Goal: Task Accomplishment & Management: Manage account settings

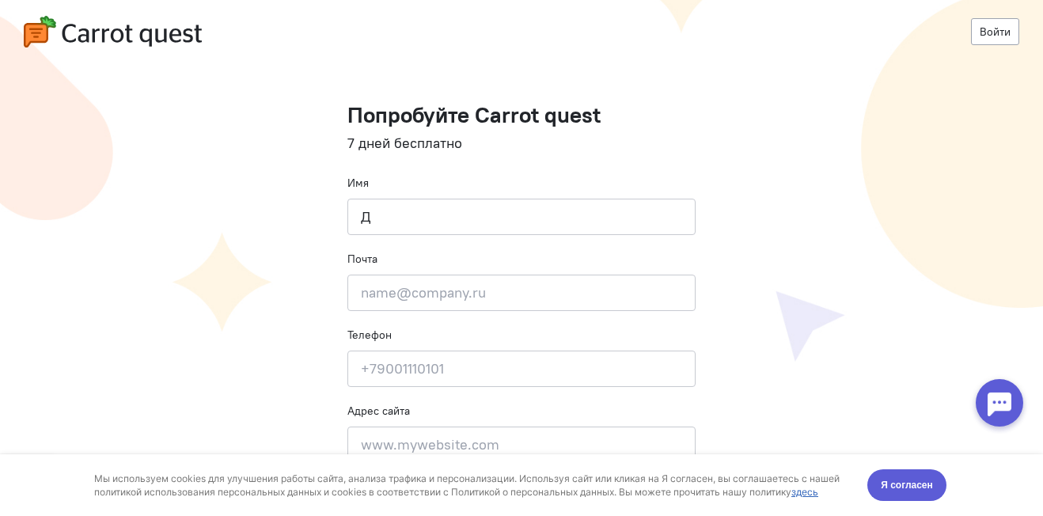
type input "Д"
click at [420, 295] on input "email" at bounding box center [522, 293] width 348 height 36
type input "[EMAIL_ADDRESS][DOMAIN_NAME]"
click at [415, 371] on input at bounding box center [522, 369] width 348 height 36
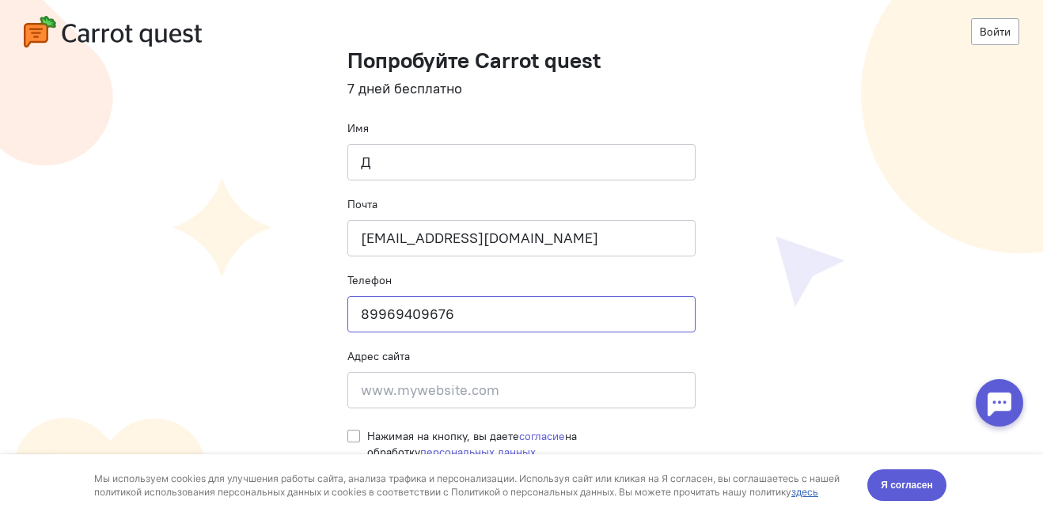
type input "89969409676"
click at [367, 442] on label "Нажимая на кнопку, вы даете согласие на обработку персональных данных" at bounding box center [531, 444] width 329 height 32
click at [348, 442] on input "Нажимая на кнопку, вы даете согласие на обработку персональных данных" at bounding box center [354, 435] width 13 height 14
checkbox input "true"
click at [903, 488] on span "Я согласен" at bounding box center [907, 485] width 52 height 16
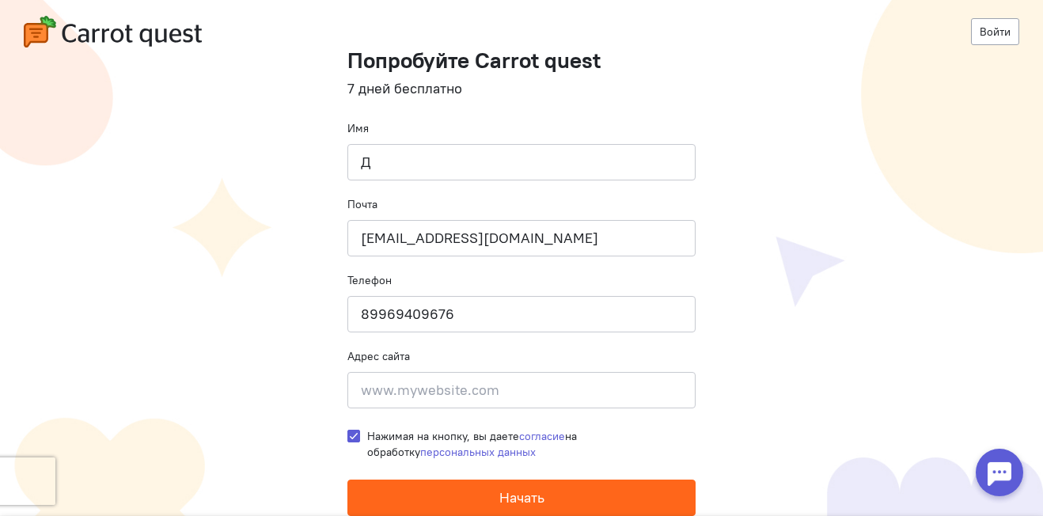
click at [552, 492] on button "Начать" at bounding box center [522, 498] width 348 height 36
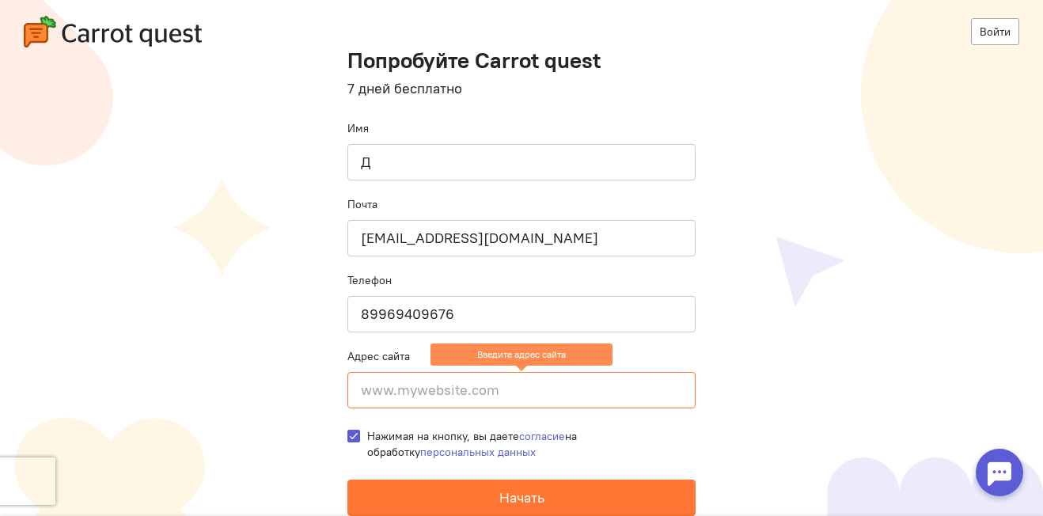
click at [724, 404] on cq-registration "Войти Попробуйте Carrot quest 7 дней бесплатно Имя Д Почта chernoglazovadar@mai…" at bounding box center [521, 230] width 1043 height 571
click at [401, 160] on input "Д" at bounding box center [522, 162] width 348 height 36
type input "[PERSON_NAME]"
click at [849, 226] on cq-registration "Войти Попробуйте Carrot quest 7 дней бесплатно Имя Дарина Почта chernoglazovada…" at bounding box center [521, 230] width 1043 height 571
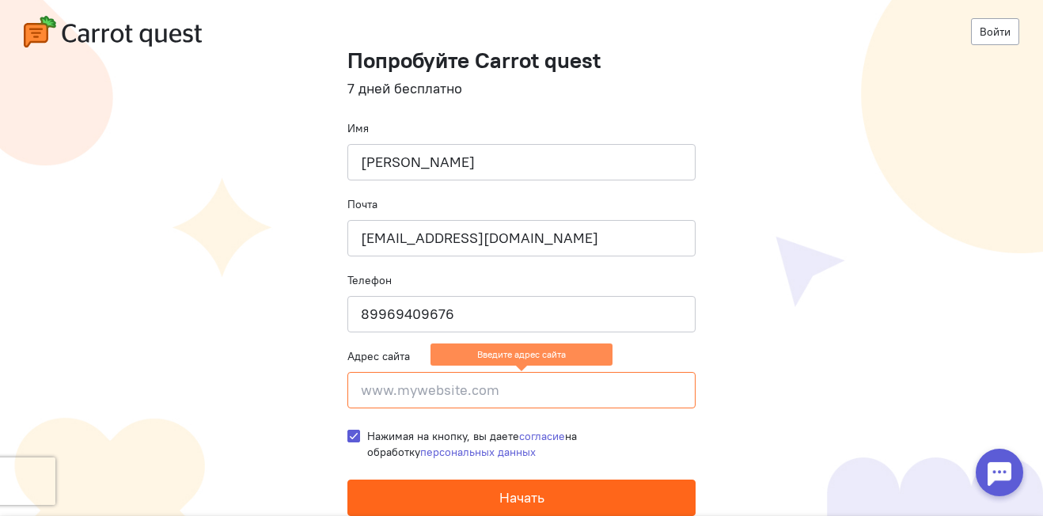
click at [507, 493] on span "Начать" at bounding box center [522, 497] width 45 height 18
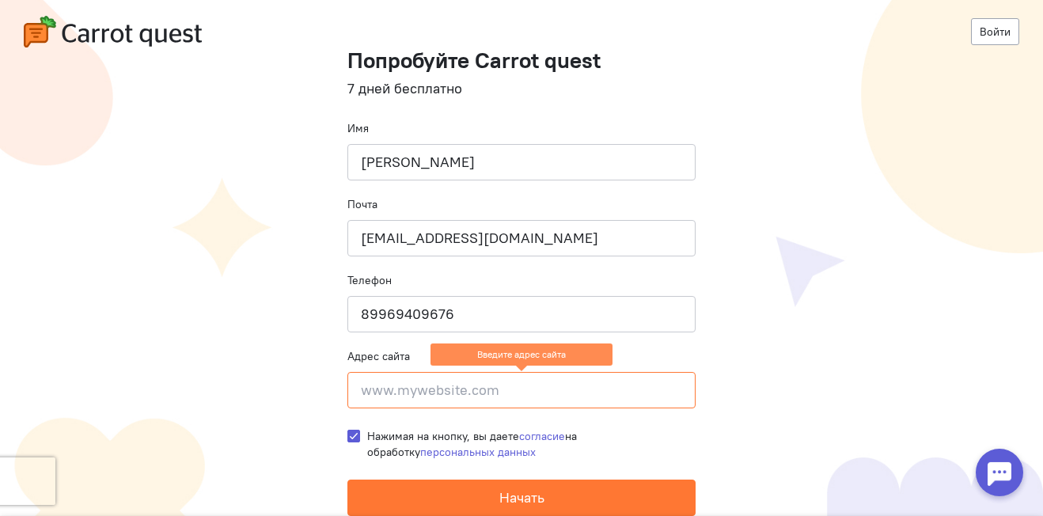
click at [562, 383] on input at bounding box center [522, 390] width 348 height 36
drag, startPoint x: 515, startPoint y: 393, endPoint x: 373, endPoint y: 398, distance: 142.6
click at [373, 398] on input at bounding box center [522, 390] width 348 height 36
drag, startPoint x: 352, startPoint y: 393, endPoint x: 495, endPoint y: 390, distance: 143.3
click at [495, 390] on input at bounding box center [522, 390] width 348 height 36
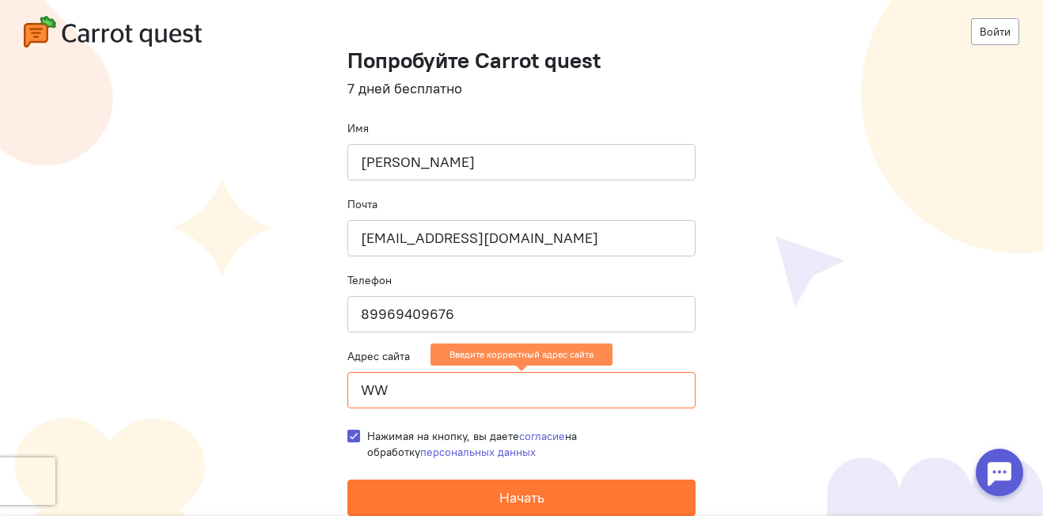
type input "W"
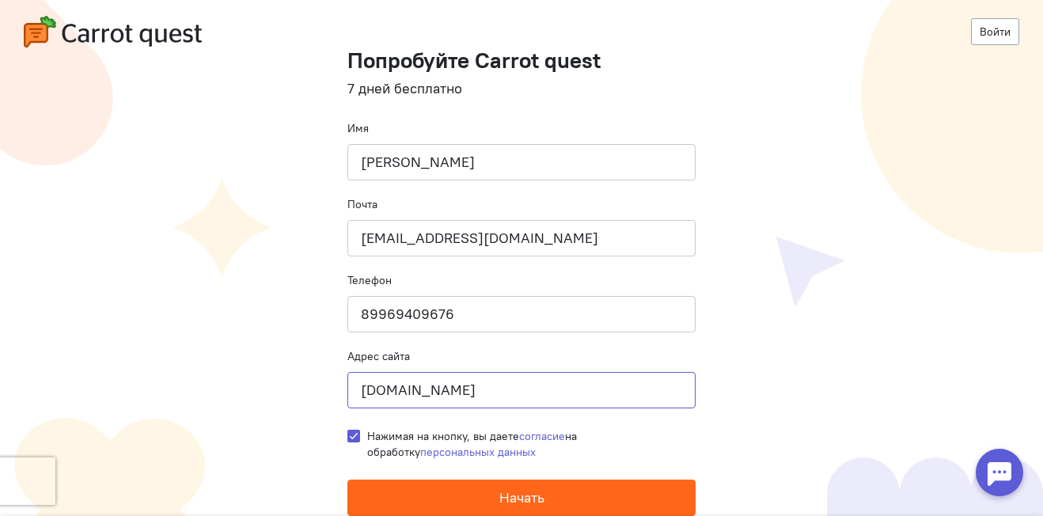
type input "www.mywebsite.com"
click at [485, 492] on button "Начать" at bounding box center [522, 498] width 348 height 36
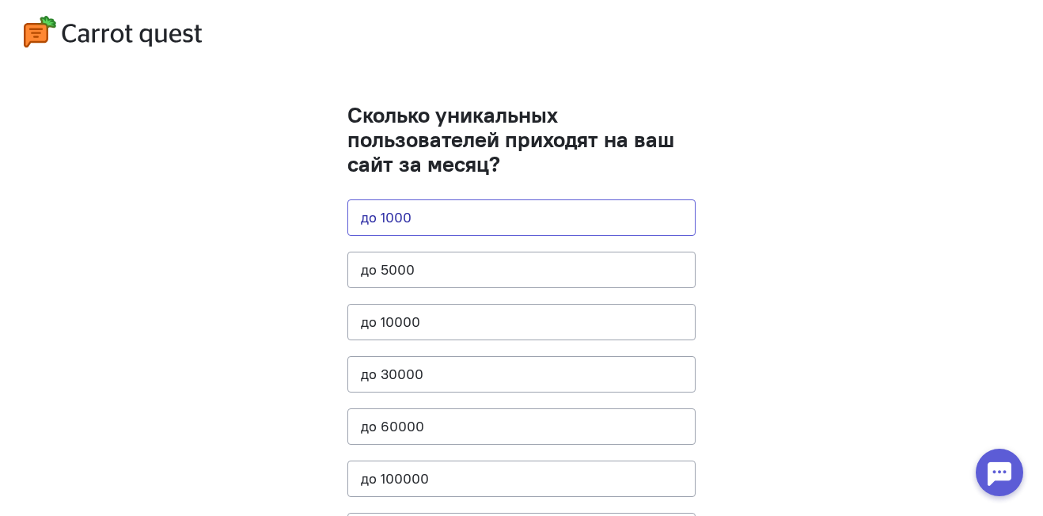
click at [590, 220] on button "до 1000" at bounding box center [522, 218] width 348 height 36
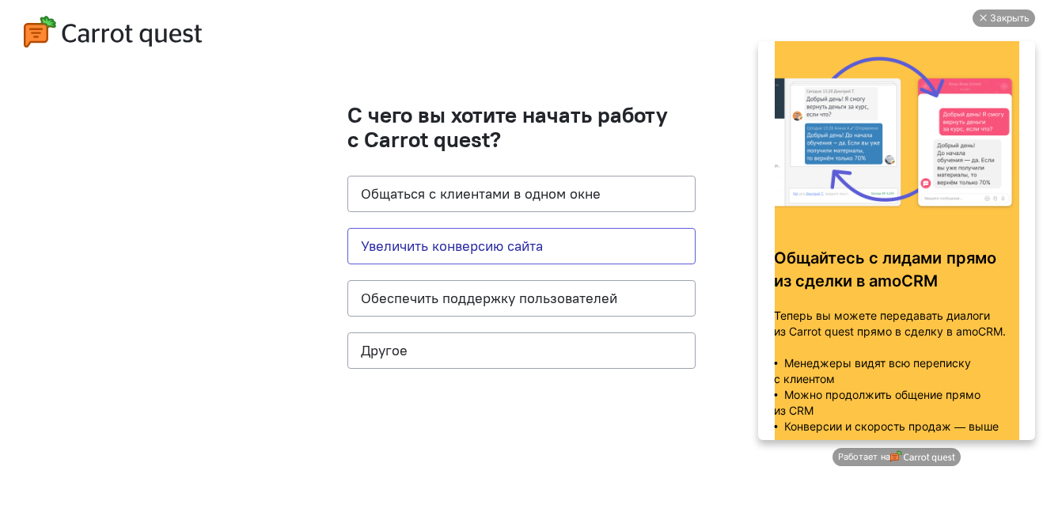
click at [575, 254] on button "Увеличить конверсию сайта" at bounding box center [522, 246] width 348 height 36
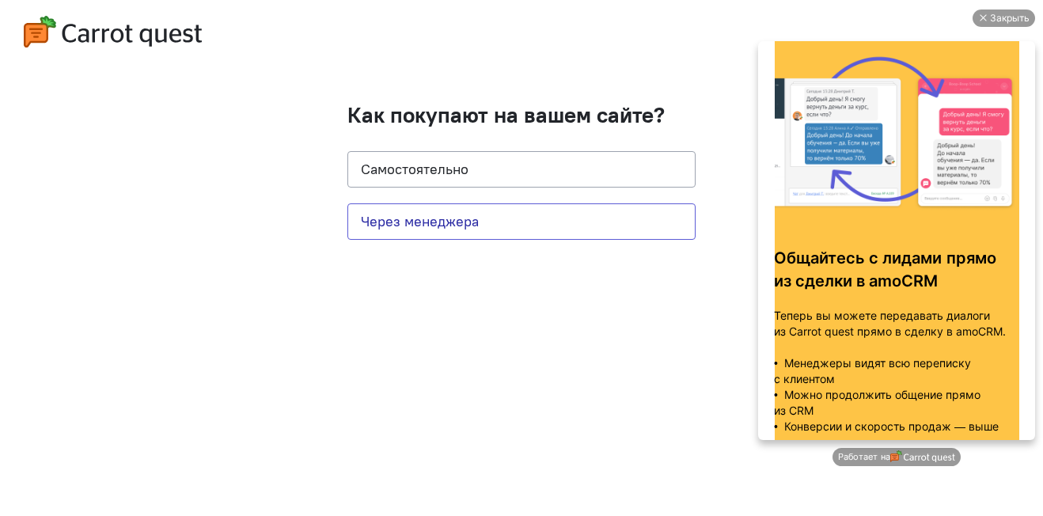
click at [553, 219] on button "Через менеджера" at bounding box center [522, 221] width 348 height 36
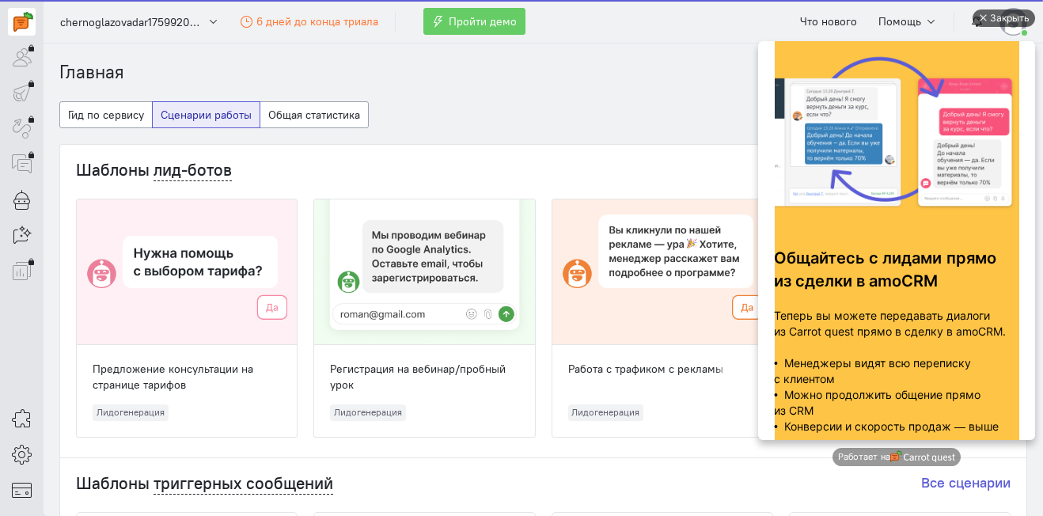
click at [993, 21] on div "Закрыть" at bounding box center [1010, 18] width 40 height 17
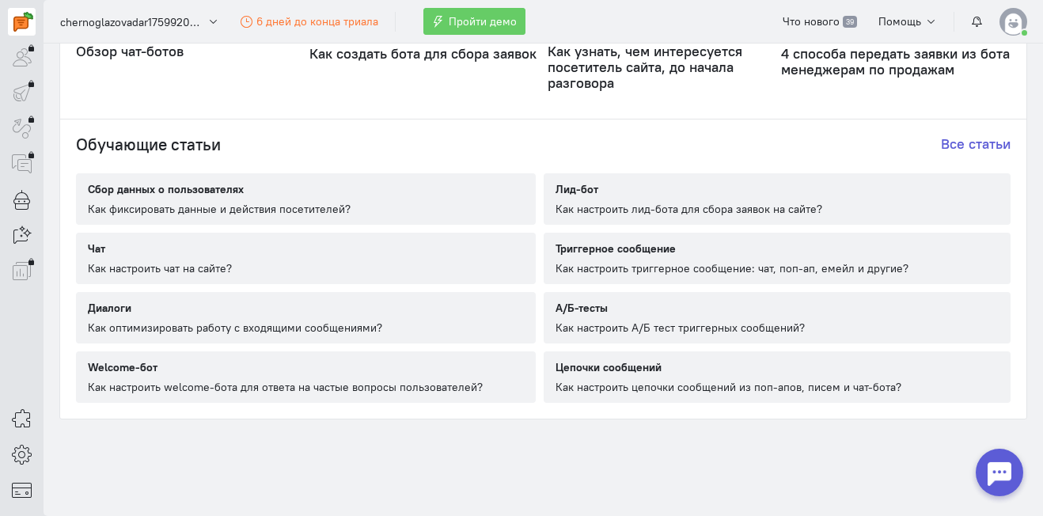
scroll to position [930, 0]
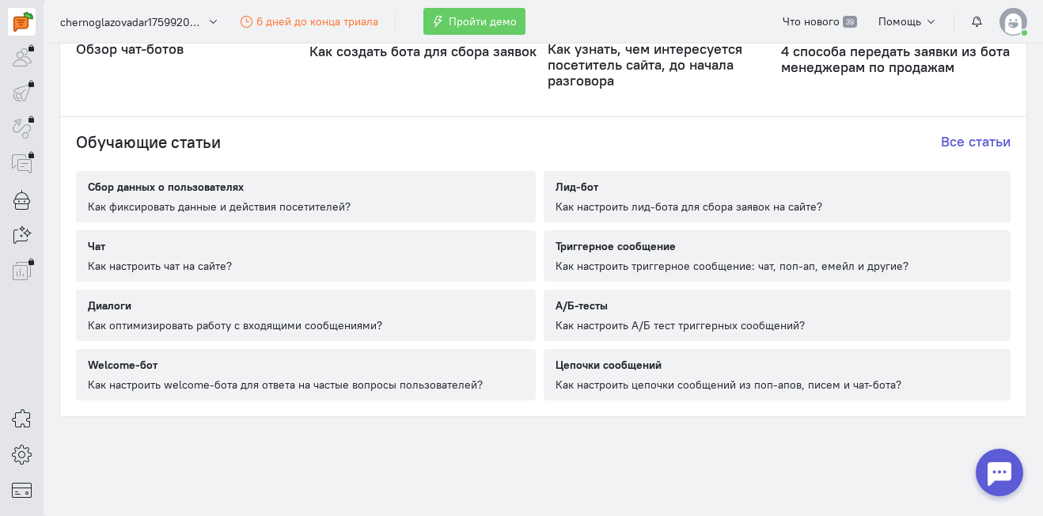
click at [877, 260] on div "Как настроить триггерное сообщение: чат, поп-ап, емейл и другие?" at bounding box center [732, 266] width 353 height 16
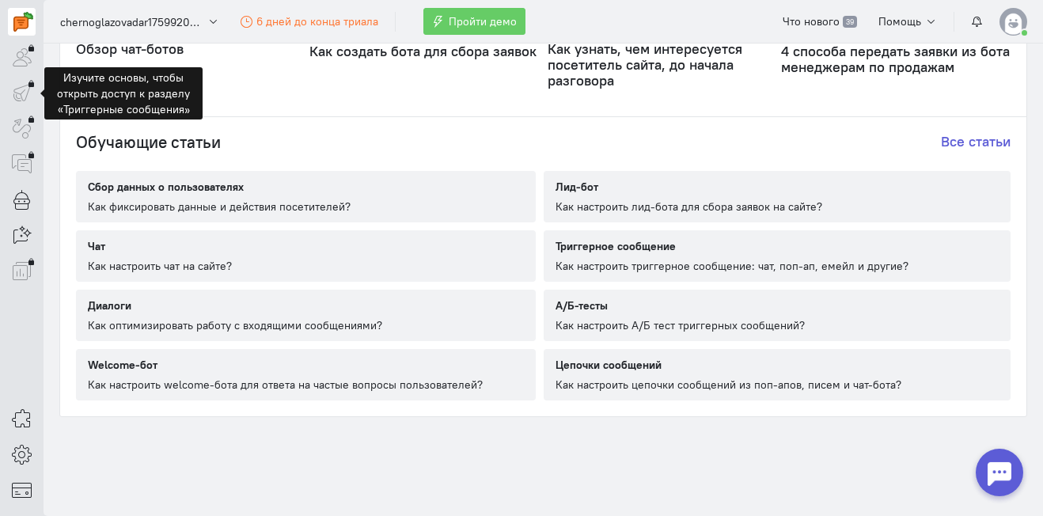
click at [21, 88] on div at bounding box center [22, 93] width 28 height 28
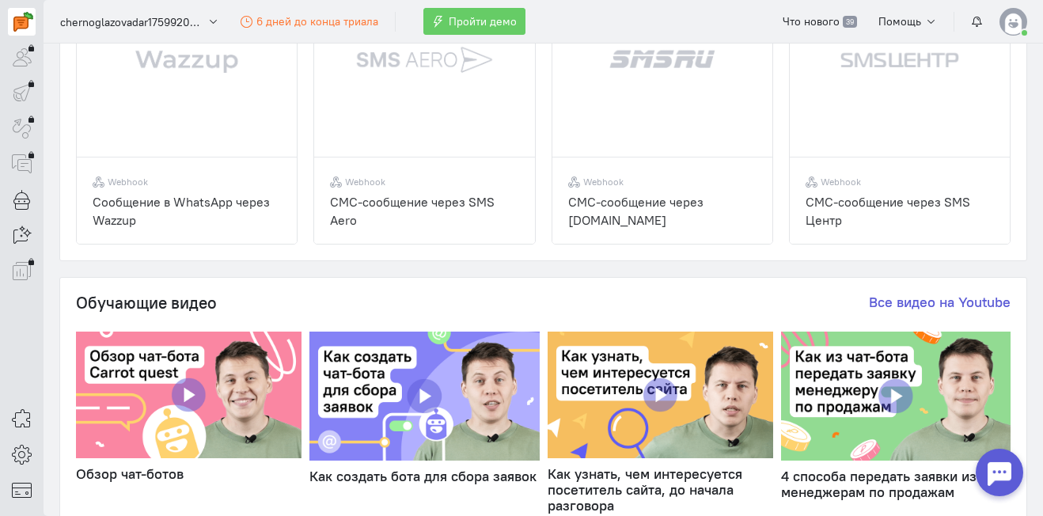
scroll to position [533, 0]
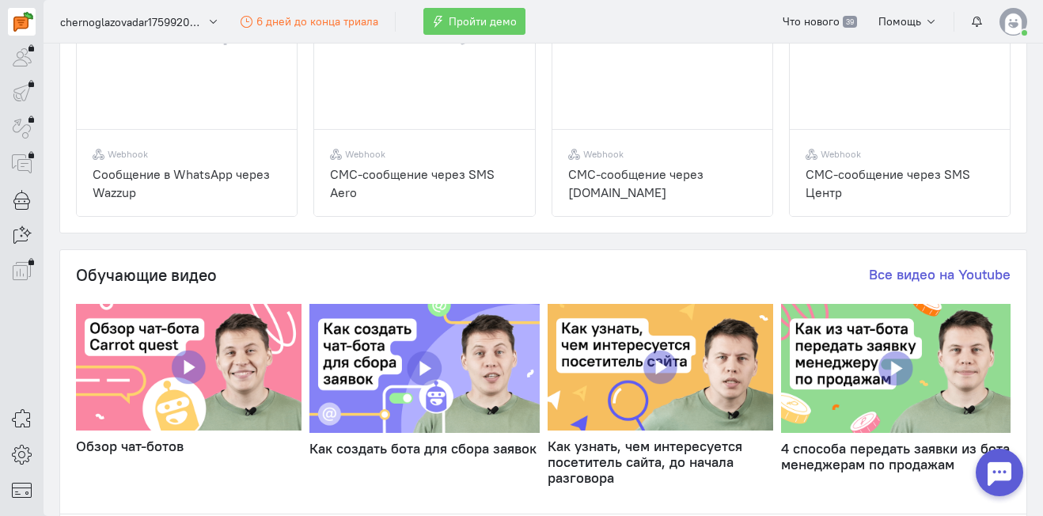
click at [184, 342] on img at bounding box center [189, 367] width 226 height 127
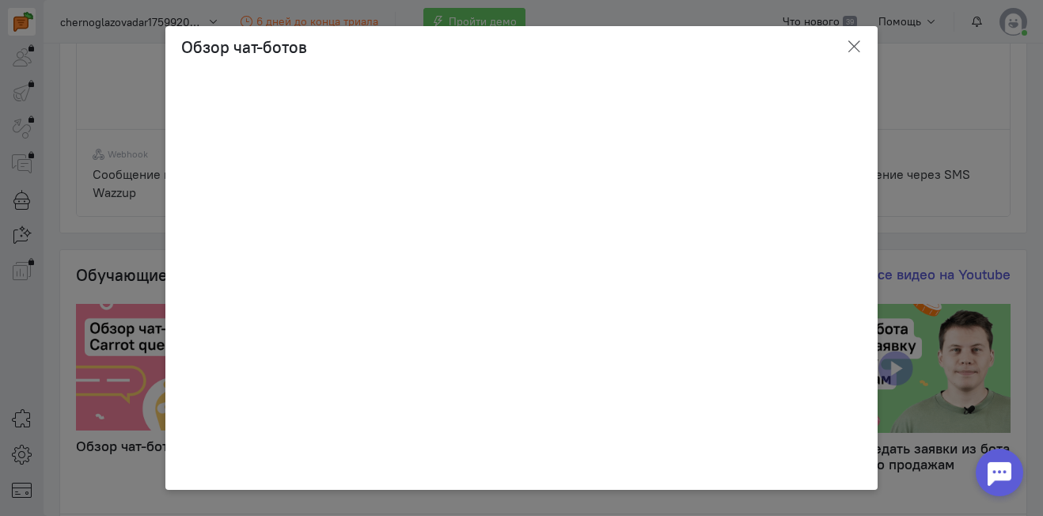
click at [861, 49] on icon "button" at bounding box center [854, 47] width 16 height 16
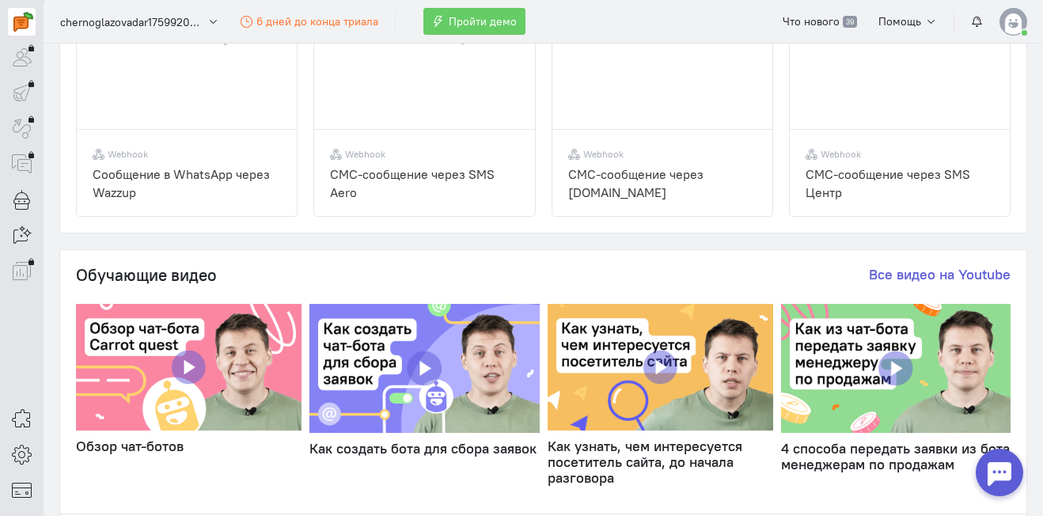
click at [396, 336] on img at bounding box center [425, 368] width 230 height 129
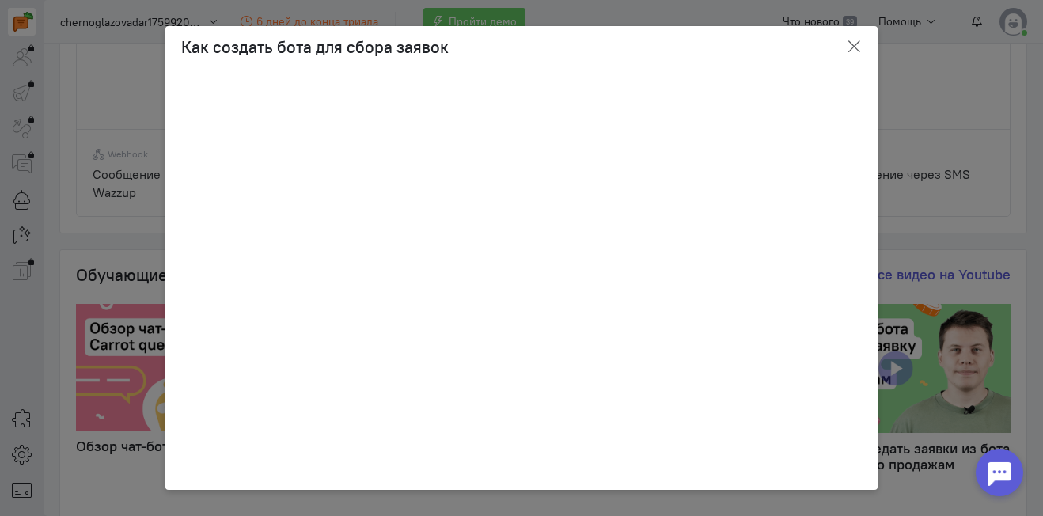
click at [847, 53] on icon "button" at bounding box center [854, 47] width 16 height 16
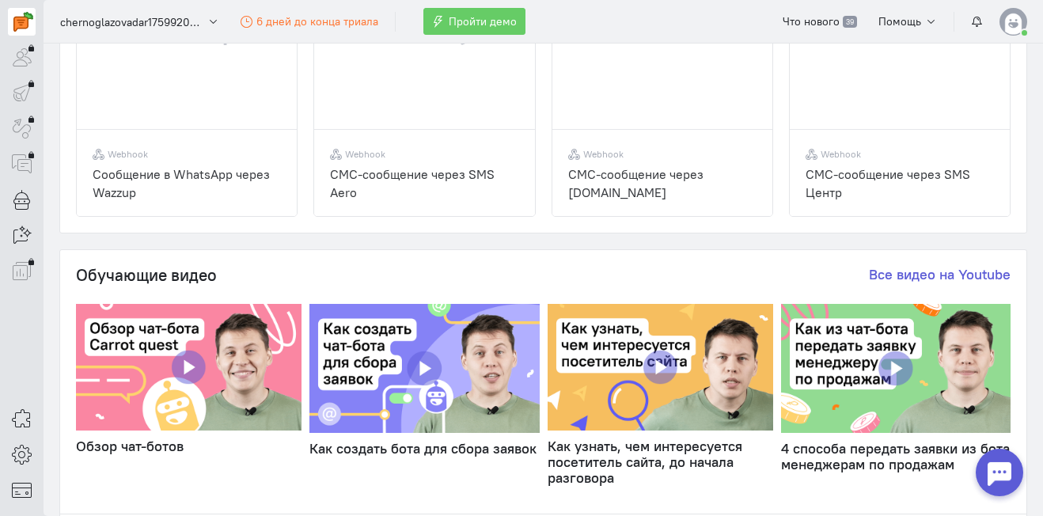
click at [625, 401] on img at bounding box center [661, 367] width 226 height 127
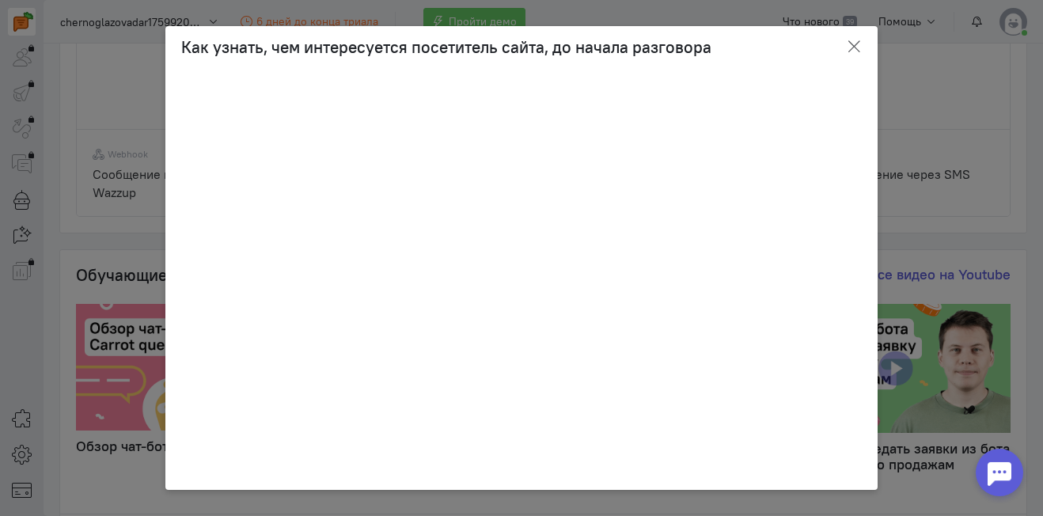
click at [851, 49] on icon "button" at bounding box center [854, 47] width 16 height 16
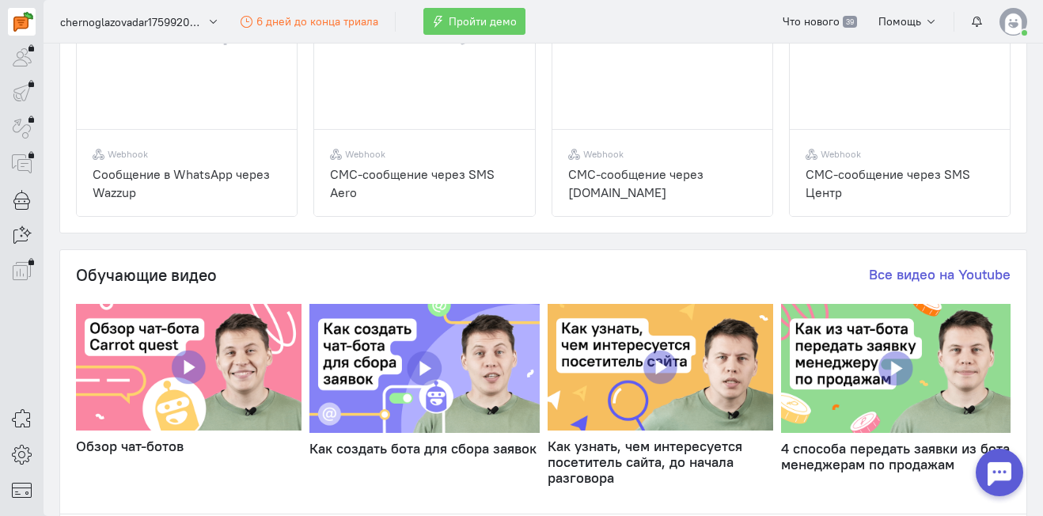
click at [872, 361] on img at bounding box center [896, 368] width 230 height 129
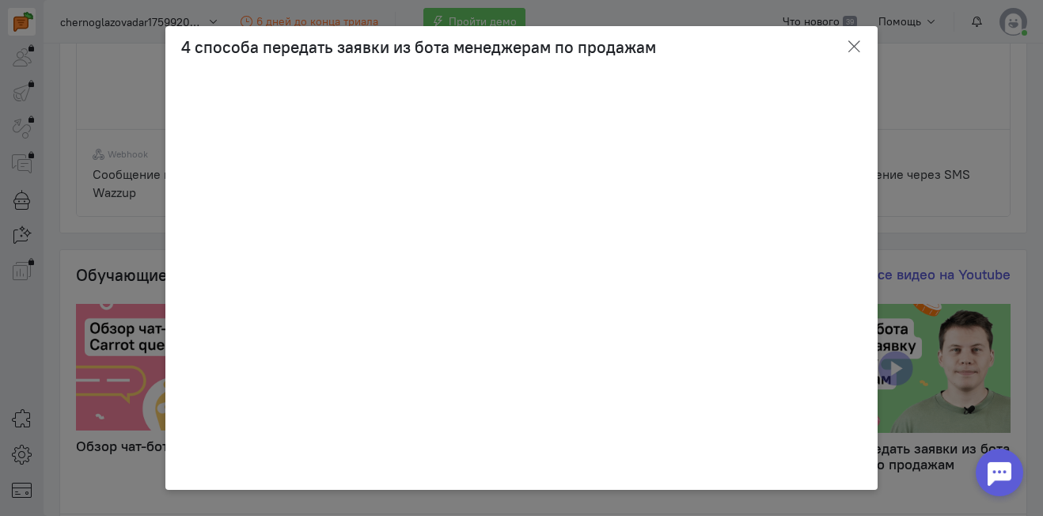
click at [857, 48] on icon "button" at bounding box center [854, 47] width 16 height 16
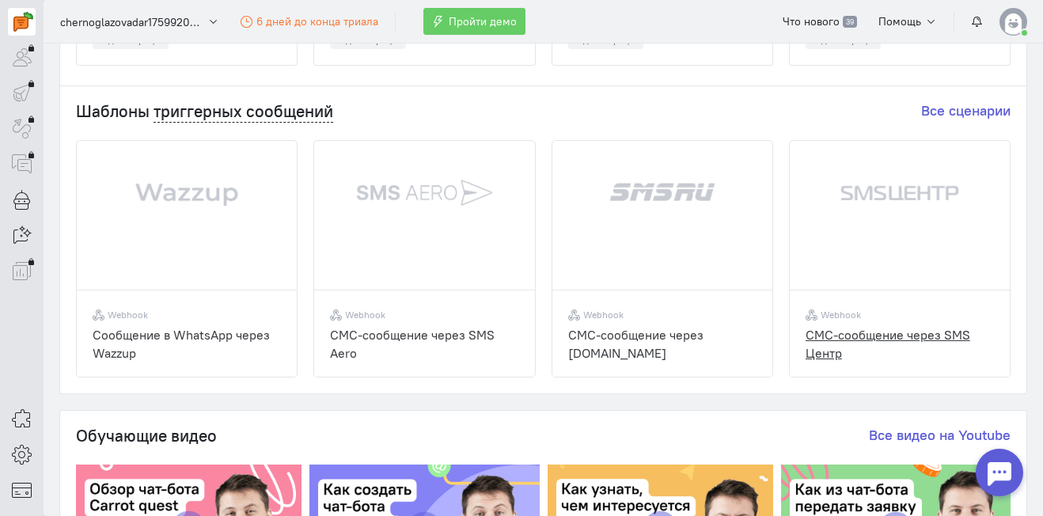
scroll to position [0, 0]
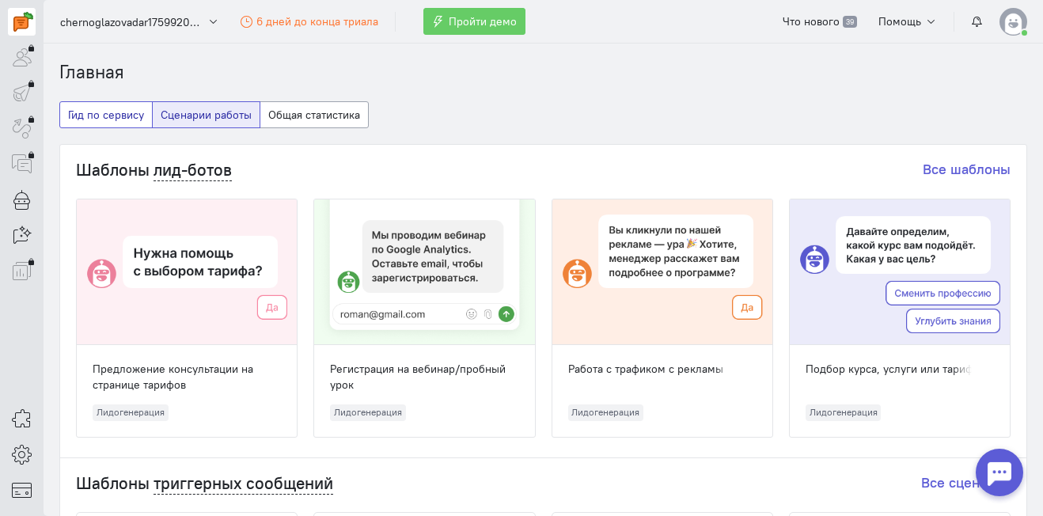
click at [112, 120] on button "Гид по сервису" at bounding box center [105, 114] width 93 height 27
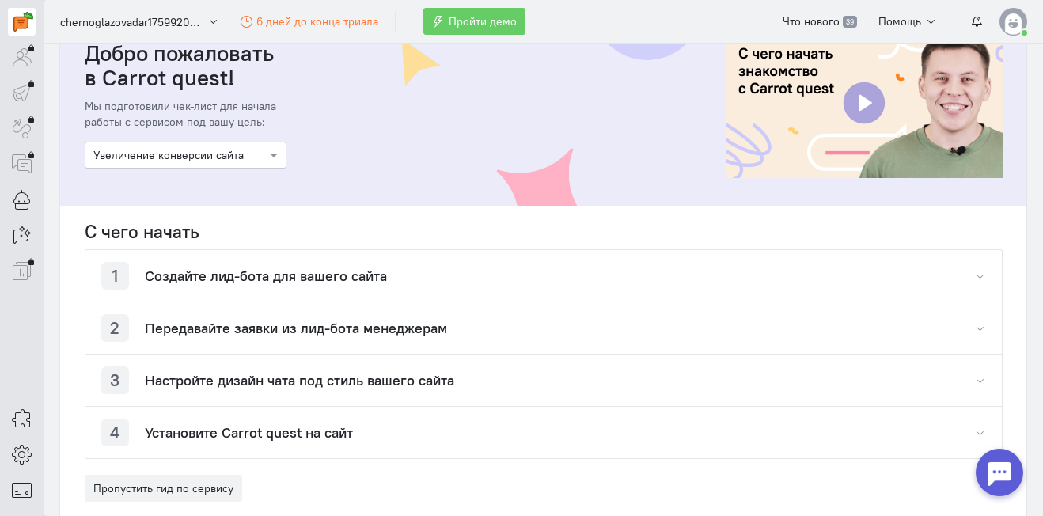
scroll to position [143, 0]
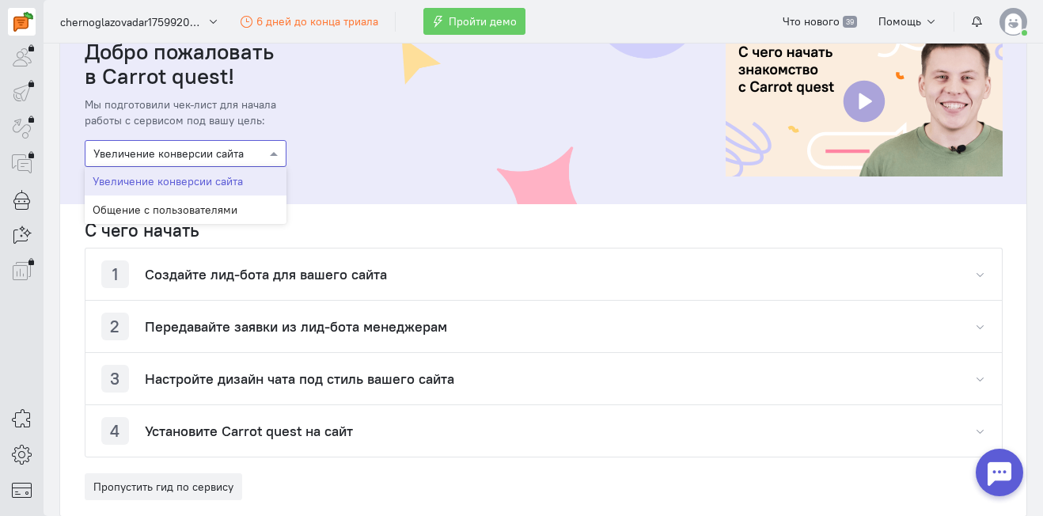
click at [235, 165] on div "Выберите цель Увеличение конверсии сайта" at bounding box center [186, 153] width 202 height 27
click at [236, 211] on div "Общение с пользователями" at bounding box center [186, 210] width 202 height 29
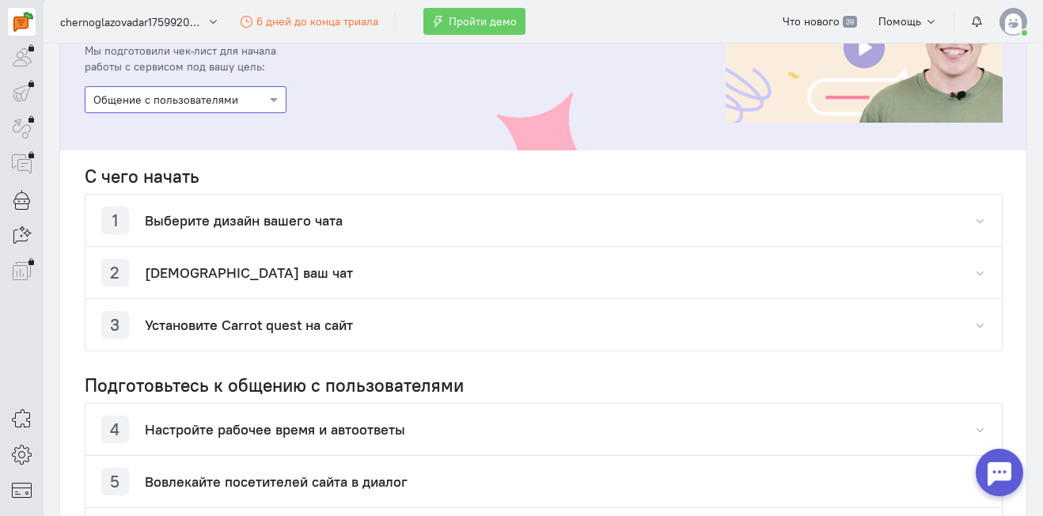
scroll to position [186, 0]
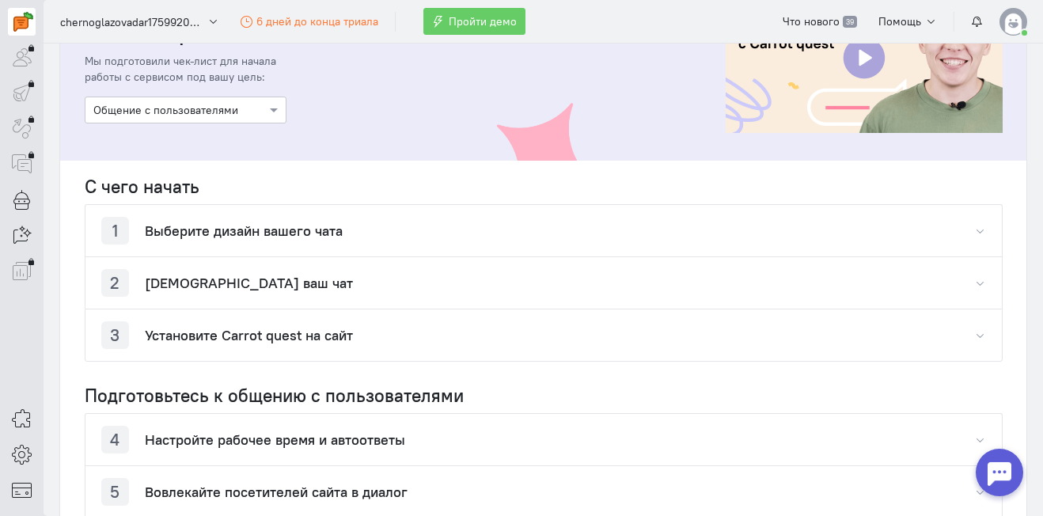
click at [127, 232] on div "1 Выберите дизайн вашего чата" at bounding box center [221, 231] width 241 height 28
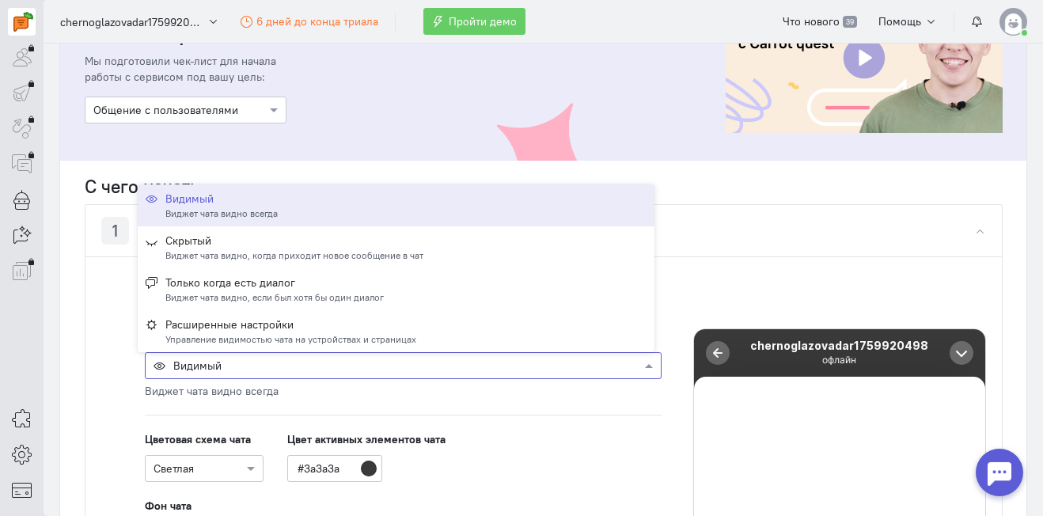
click at [372, 364] on div at bounding box center [403, 365] width 515 height 16
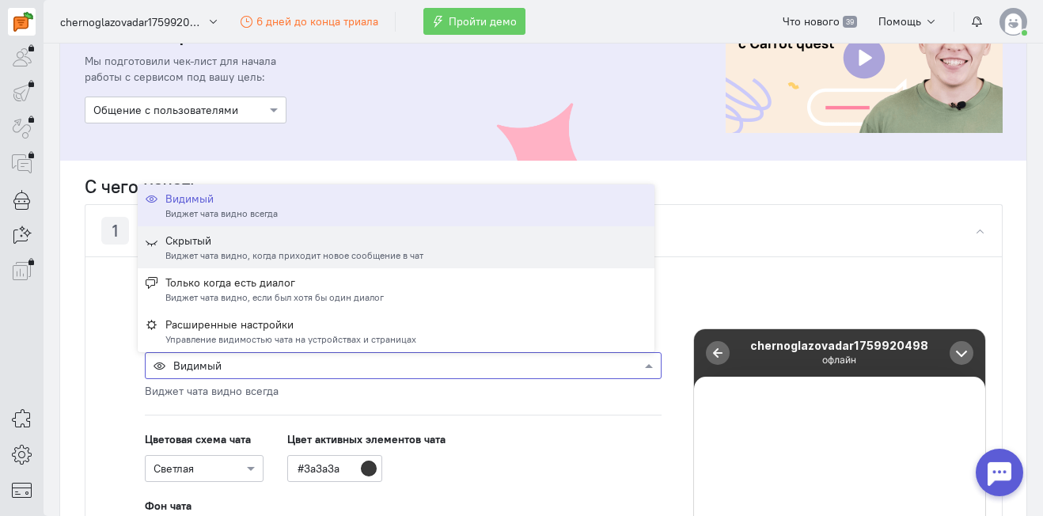
click at [363, 248] on div "Скрытый" at bounding box center [294, 241] width 258 height 16
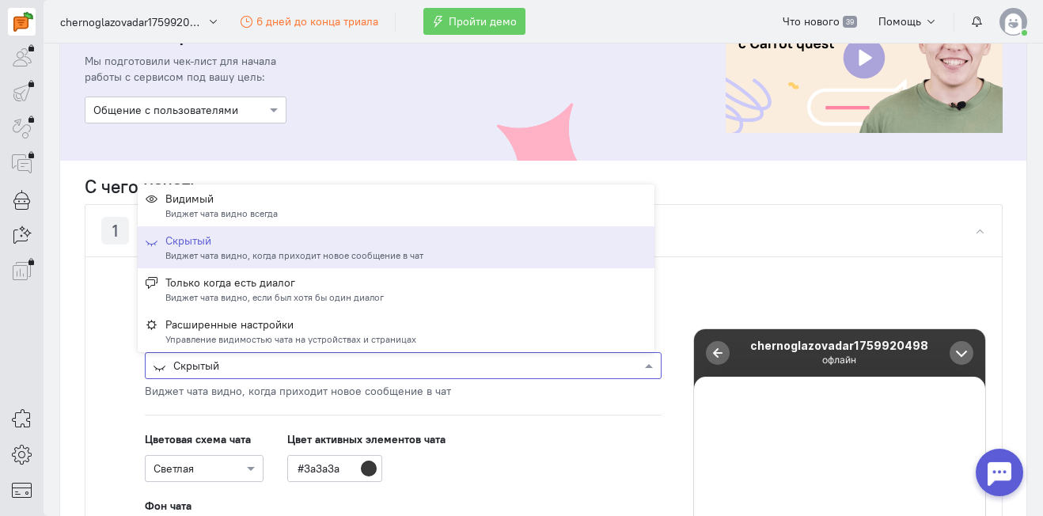
click at [317, 365] on div at bounding box center [403, 365] width 515 height 16
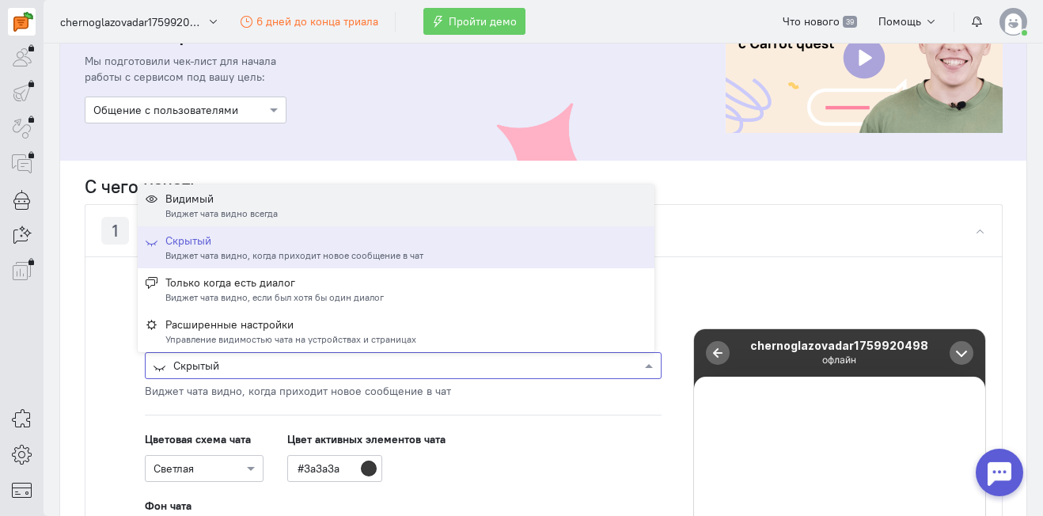
click at [360, 208] on div "Видимый Виджет чата видно всегда" at bounding box center [396, 205] width 501 height 29
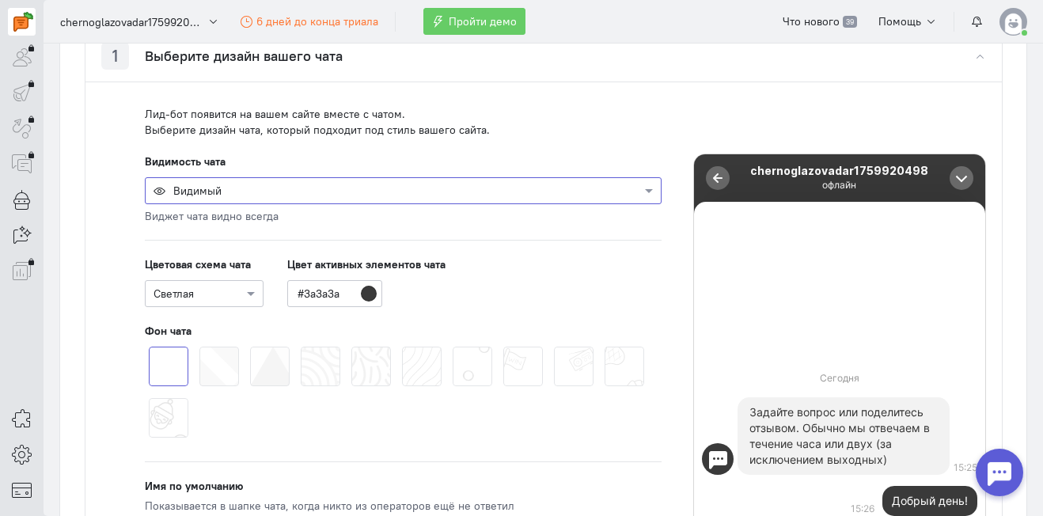
scroll to position [366, 0]
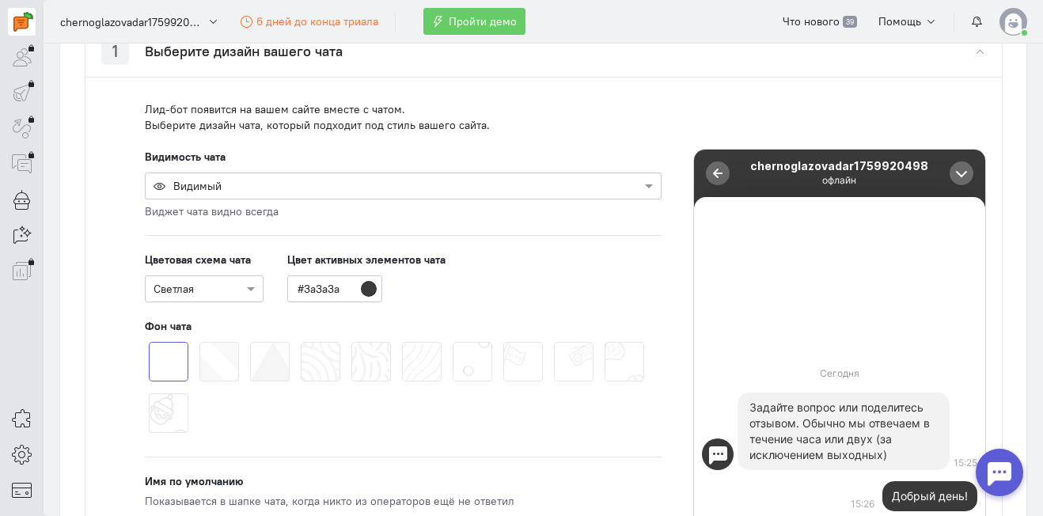
click at [250, 342] on span at bounding box center [250, 342] width 0 height 0
click at [0, 0] on input "radio" at bounding box center [0, 0] width 0 height 0
click at [301, 342] on span at bounding box center [301, 342] width 0 height 0
click at [0, 0] on input "radio" at bounding box center [0, 0] width 0 height 0
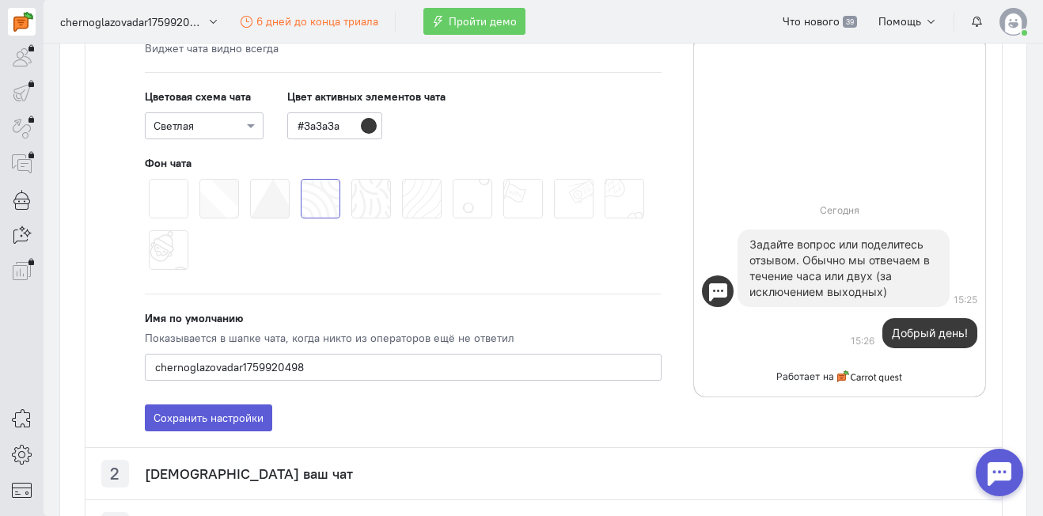
scroll to position [682, 0]
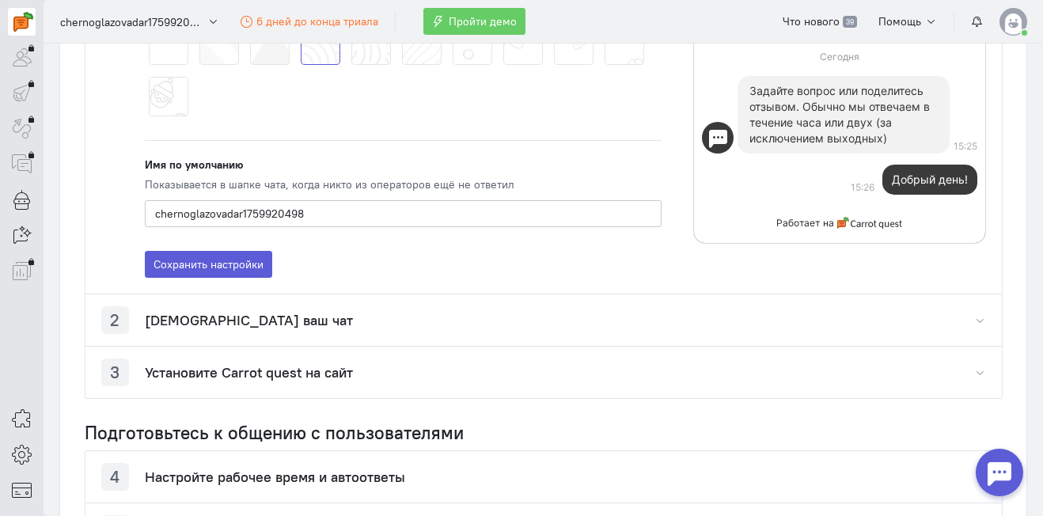
click at [252, 325] on h4 "[DEMOGRAPHIC_DATA] ваш чат" at bounding box center [249, 321] width 208 height 16
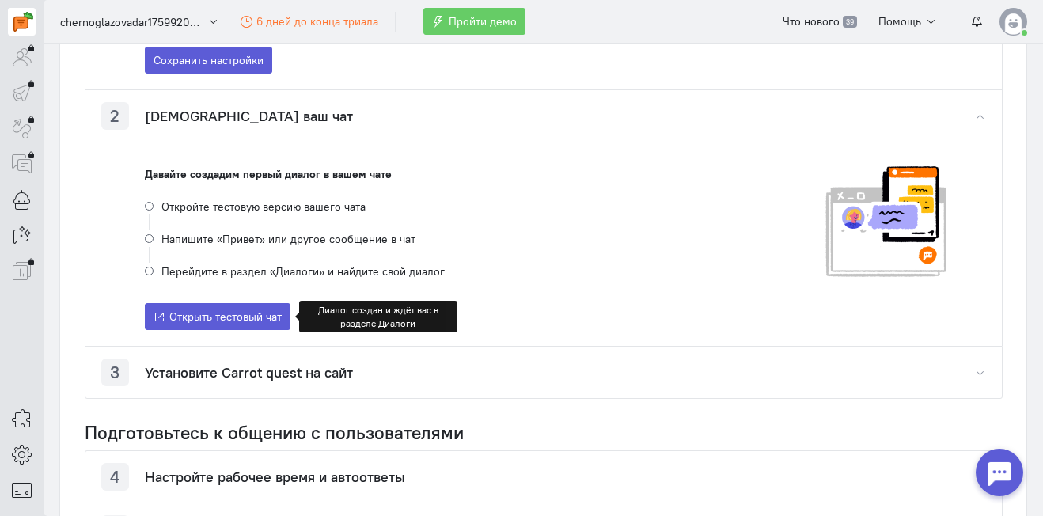
scroll to position [887, 0]
click at [285, 380] on h4 "Установите Carrot quest на сайт" at bounding box center [249, 373] width 208 height 16
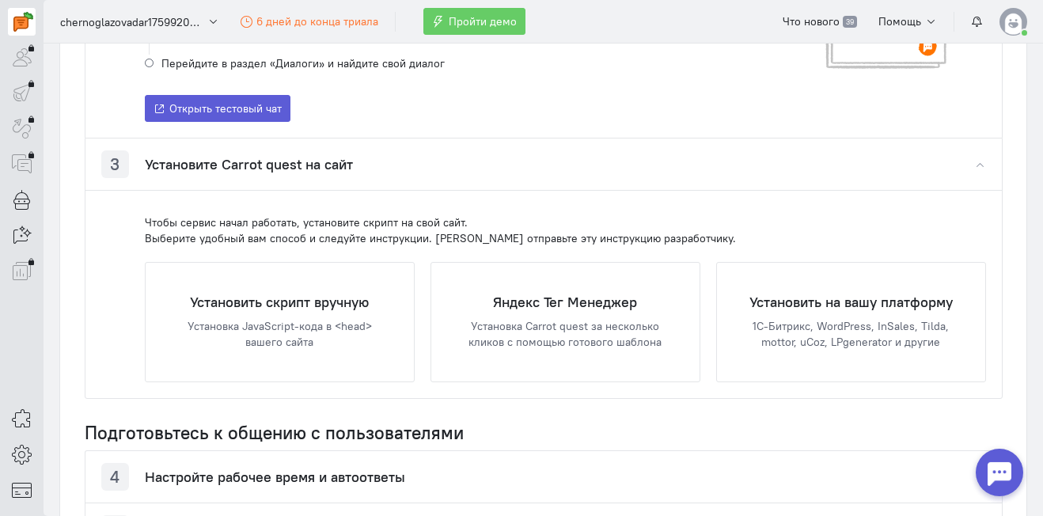
scroll to position [1123, 0]
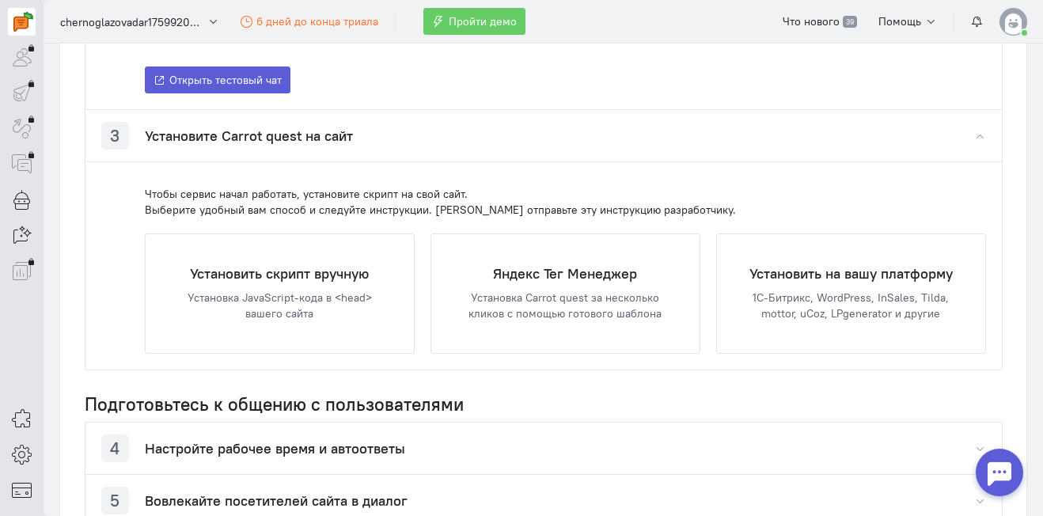
click at [359, 451] on h4 "Настройте рабочее время и автоответы" at bounding box center [275, 449] width 260 height 16
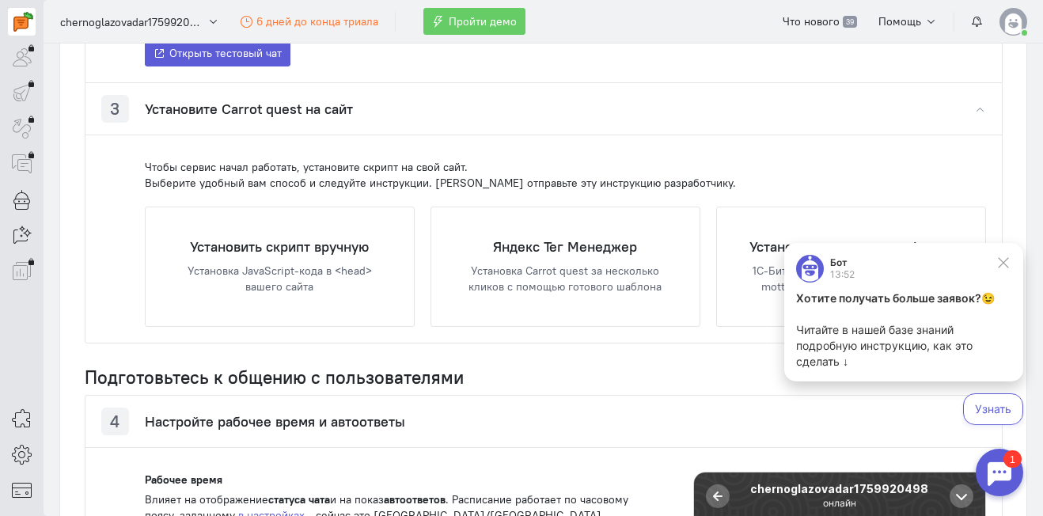
scroll to position [1285, 0]
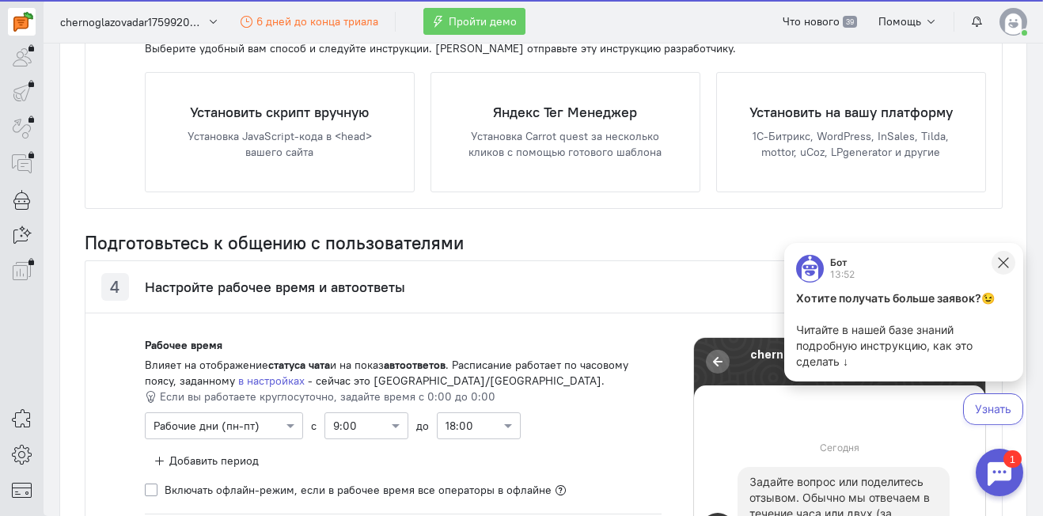
click at [1005, 265] on icon at bounding box center [1004, 263] width 14 height 14
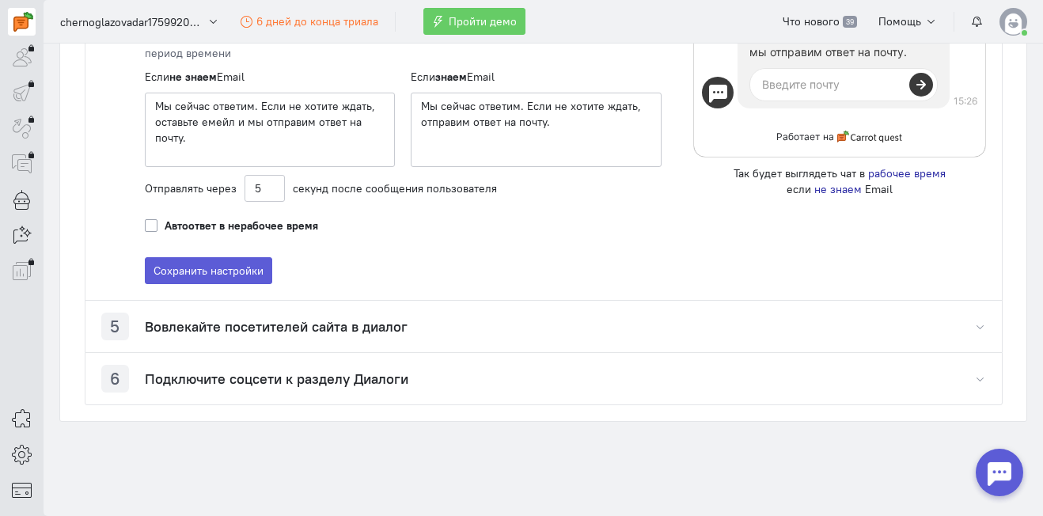
scroll to position [1885, 0]
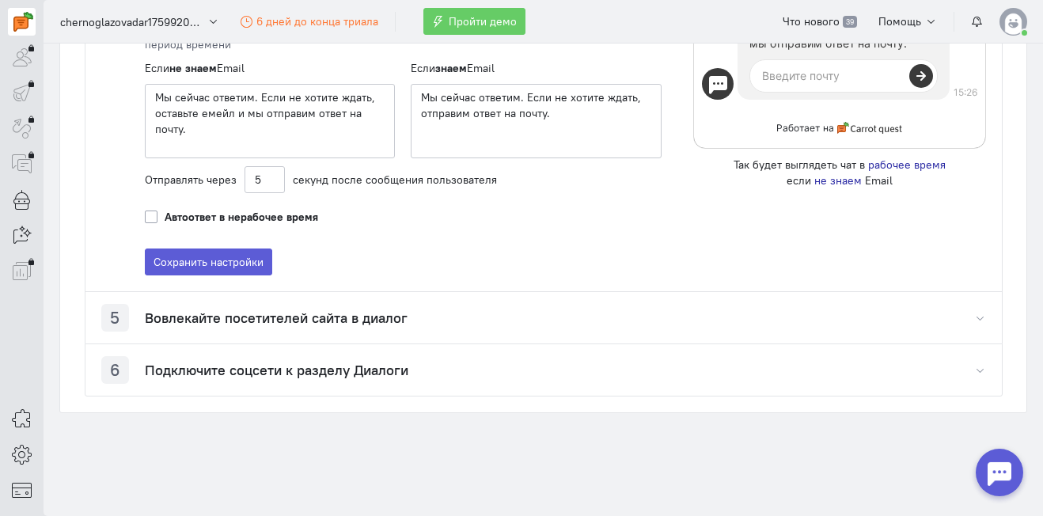
click at [338, 311] on h4 "Вовлекайте посетителей сайта в диалог" at bounding box center [276, 318] width 263 height 16
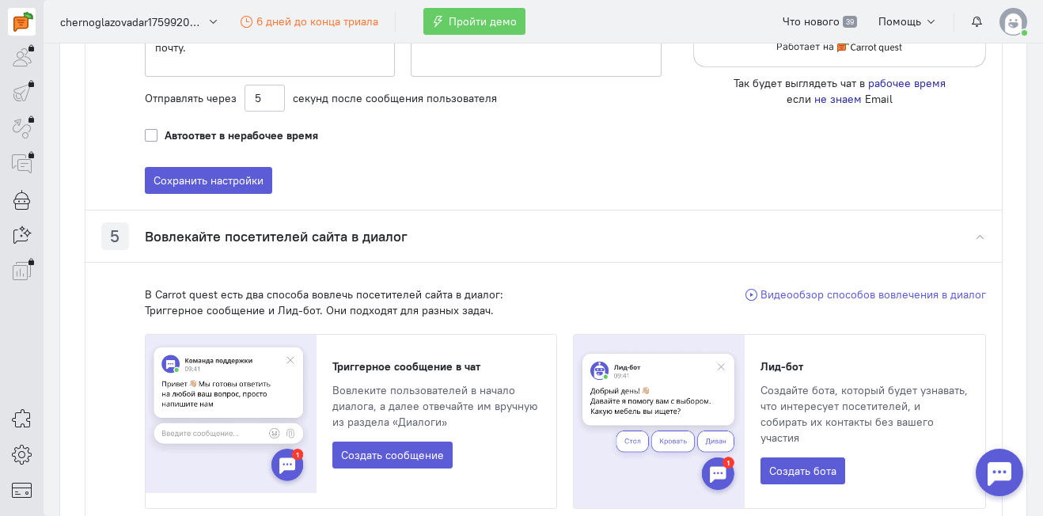
scroll to position [2133, 0]
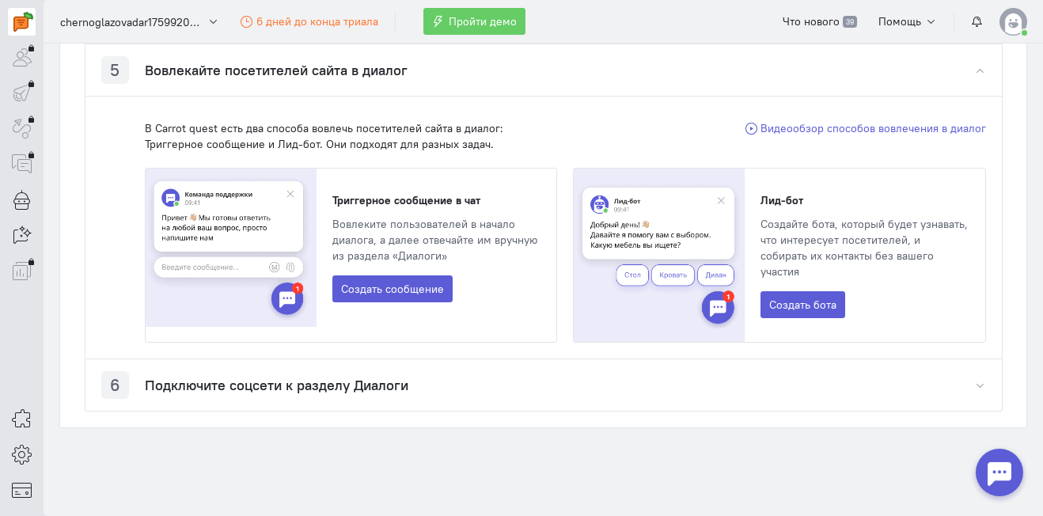
click at [318, 378] on h4 "Подключите соцсети к разделу Диалоги" at bounding box center [277, 386] width 264 height 16
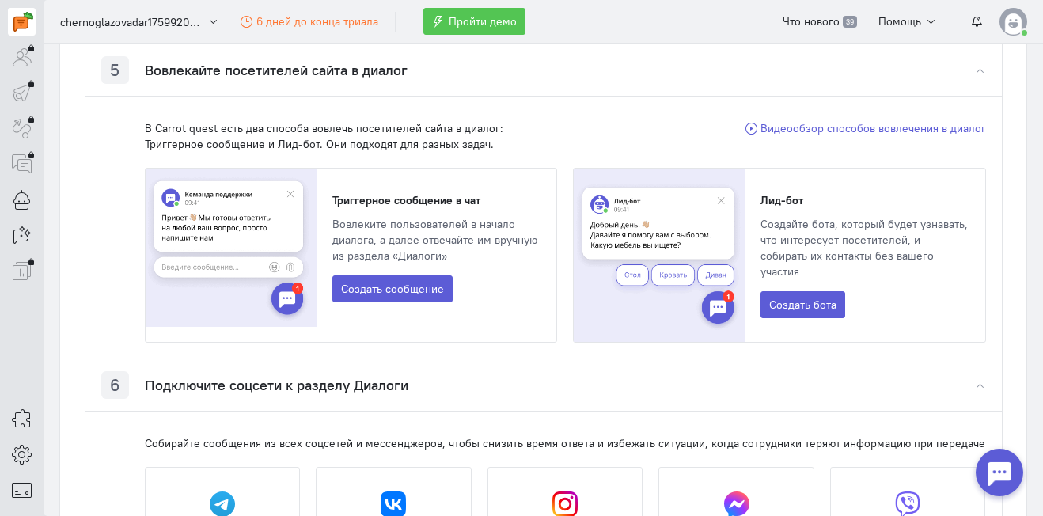
click at [484, 28] on span "Пройти демо" at bounding box center [483, 21] width 68 height 14
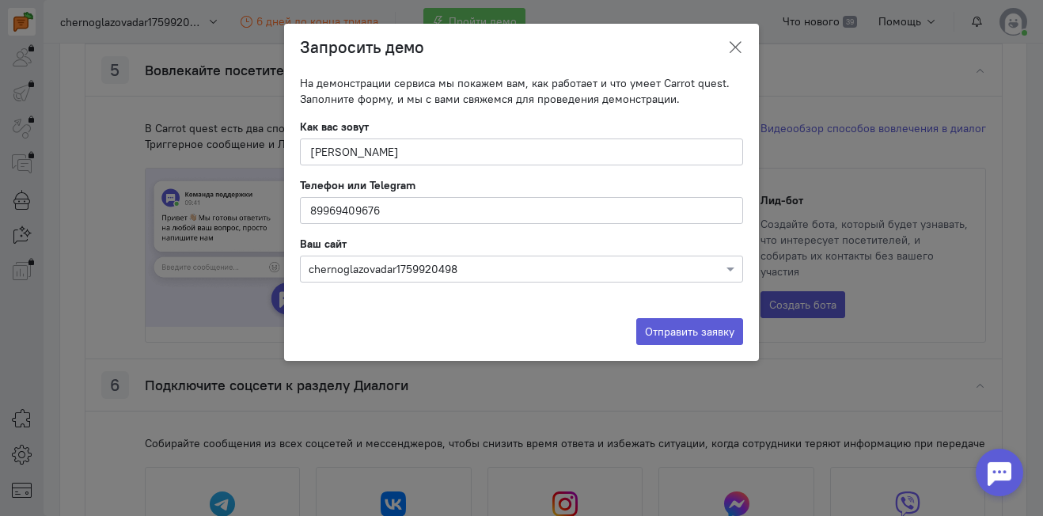
click at [735, 43] on icon at bounding box center [736, 48] width 16 height 16
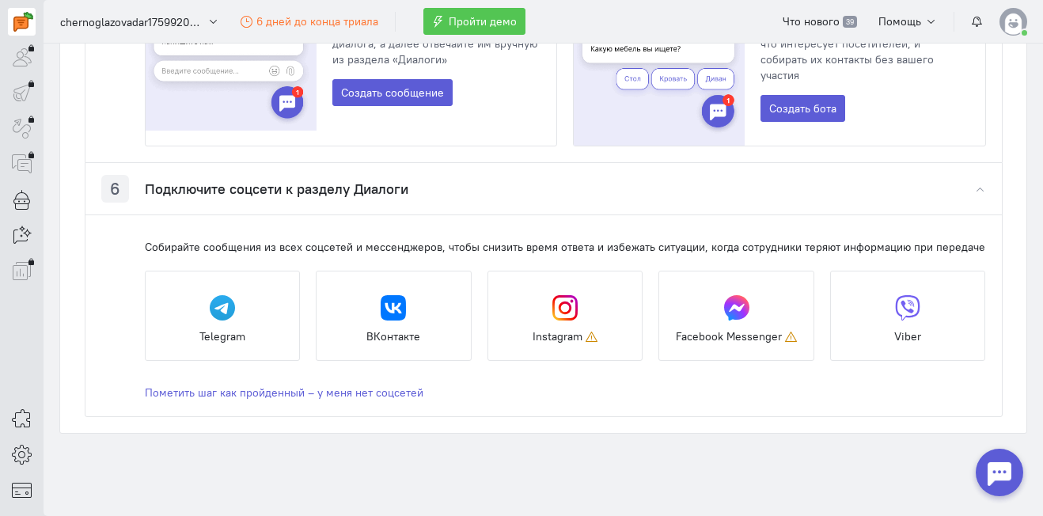
scroll to position [2335, 0]
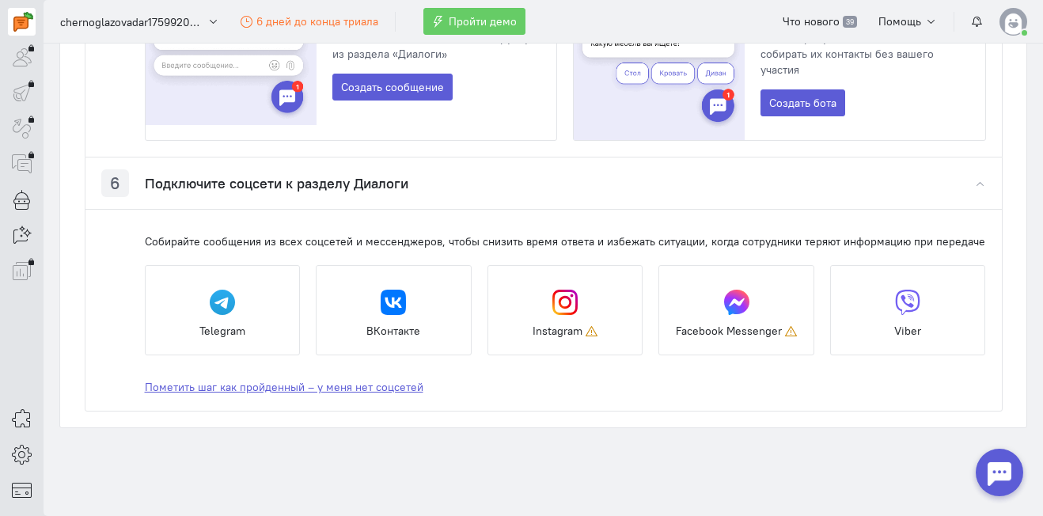
click at [330, 379] on link "Пометить шаг как пройденный – у меня нет соцсетей" at bounding box center [566, 387] width 842 height 16
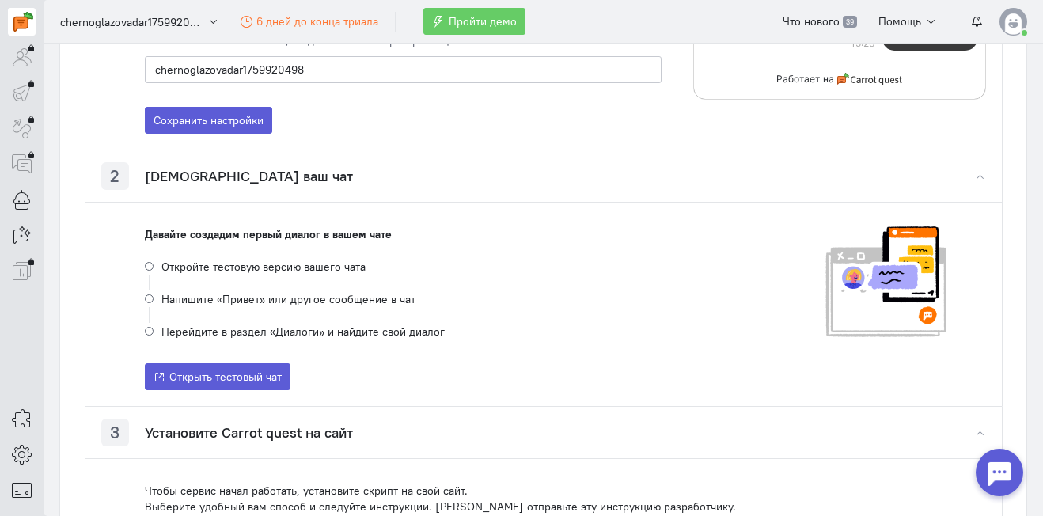
scroll to position [854, 0]
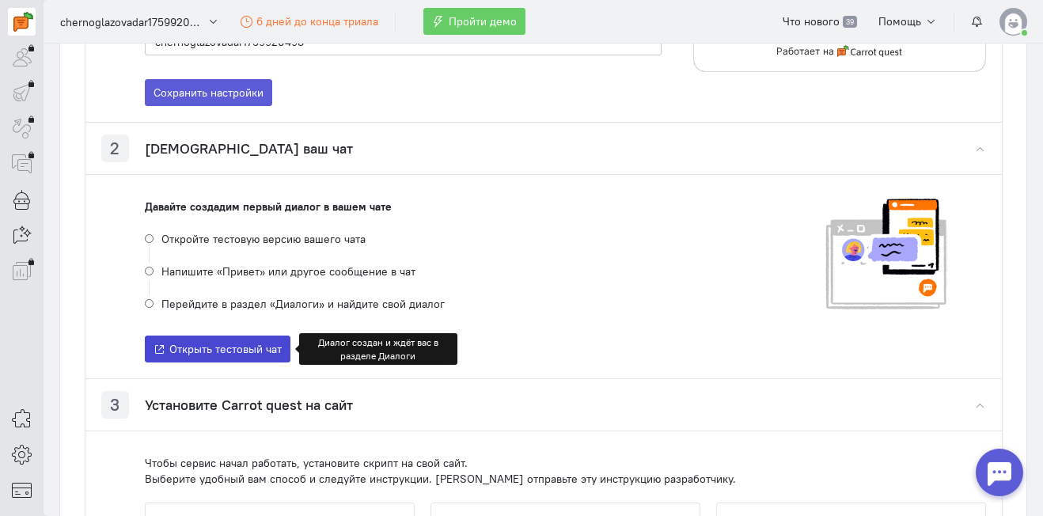
click at [211, 352] on span "Открыть тестовый чат" at bounding box center [225, 349] width 112 height 14
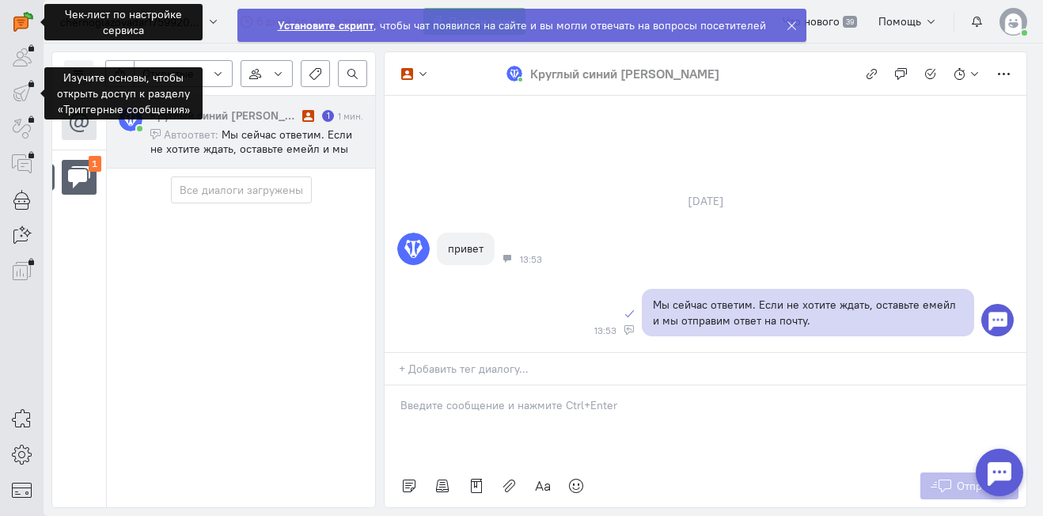
click at [21, 97] on div at bounding box center [22, 93] width 28 height 28
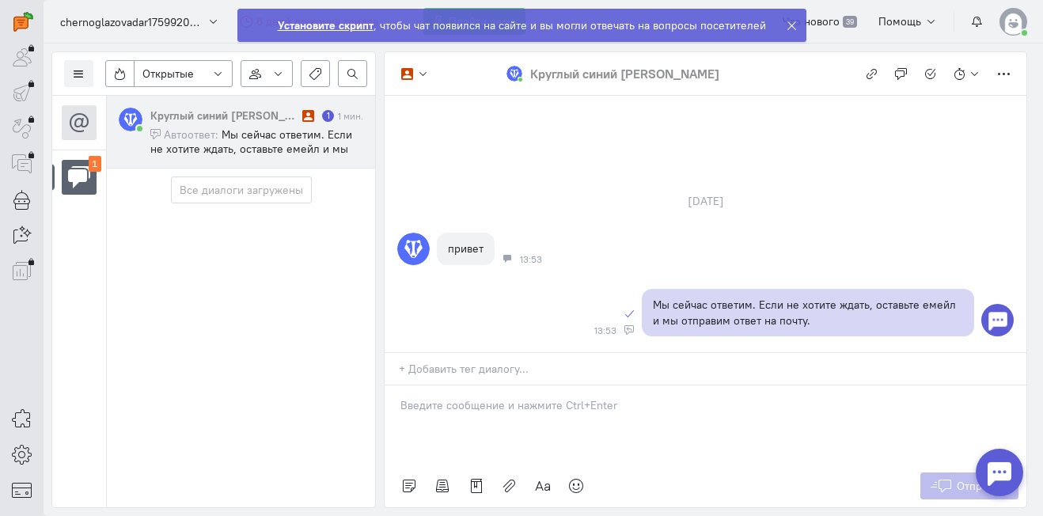
click at [786, 23] on icon at bounding box center [792, 26] width 12 height 12
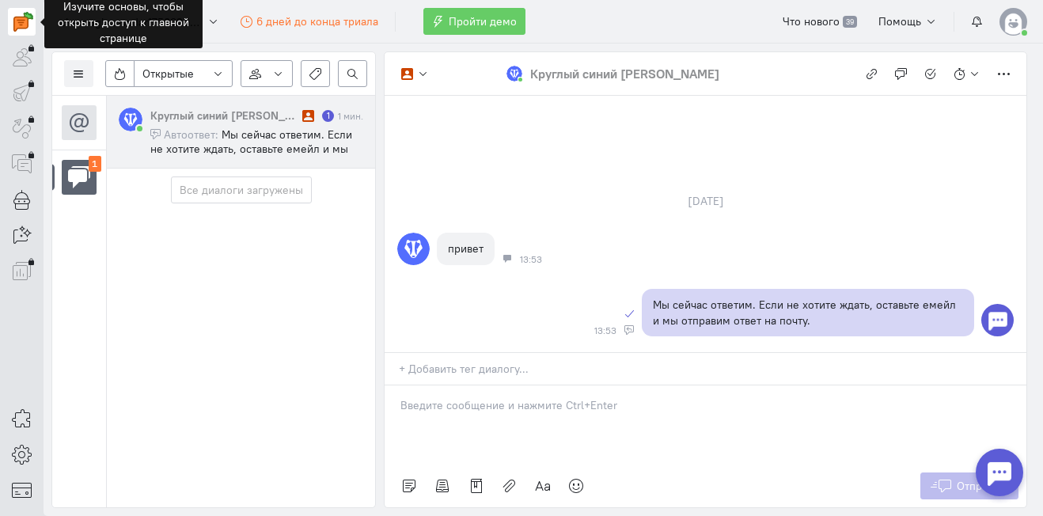
click at [27, 22] on img at bounding box center [23, 22] width 20 height 20
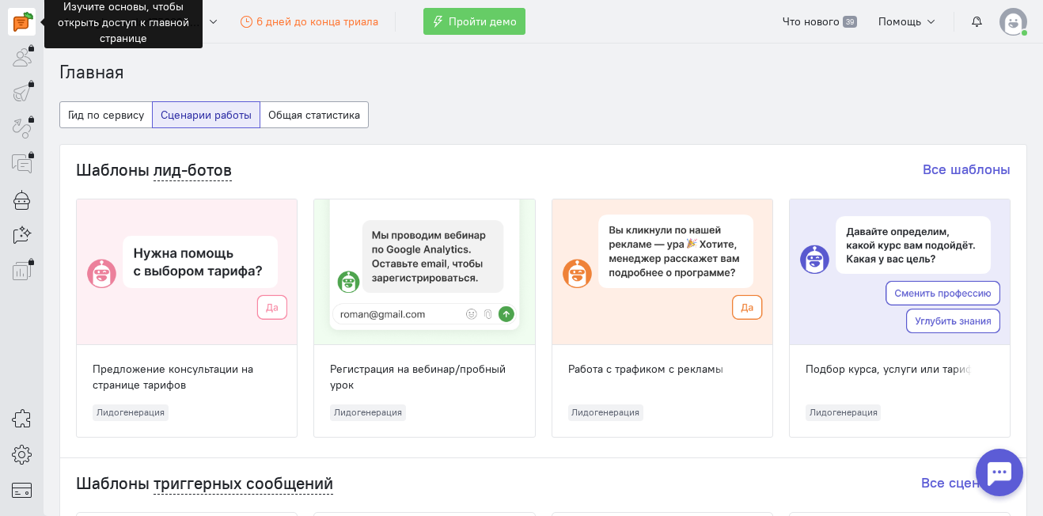
click at [203, 304] on div at bounding box center [187, 273] width 220 height 146
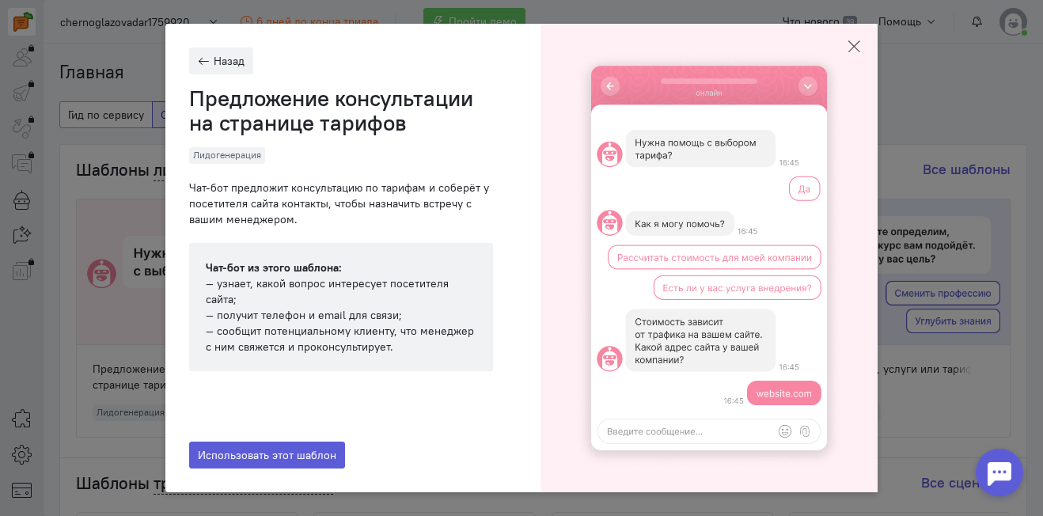
click at [857, 52] on icon "button" at bounding box center [854, 47] width 16 height 16
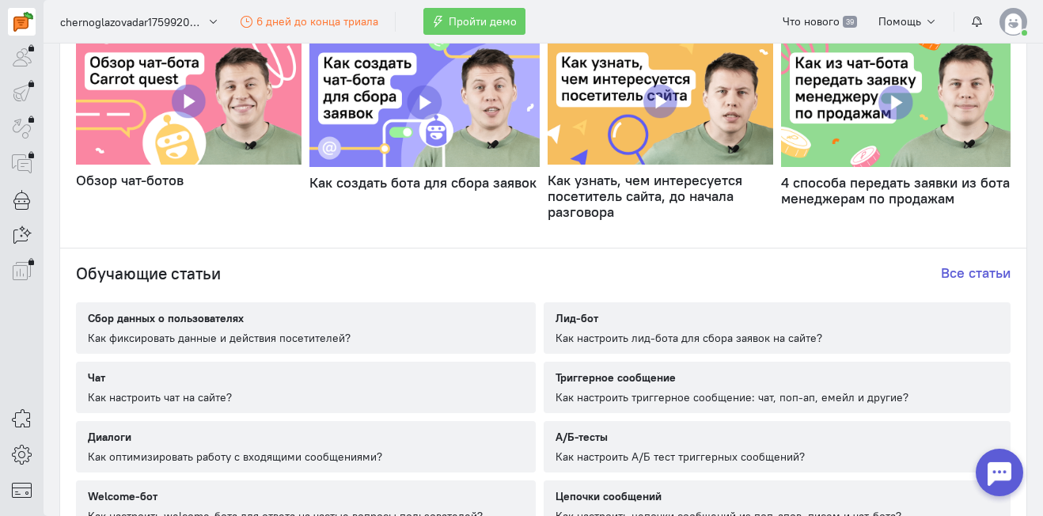
scroll to position [810, 0]
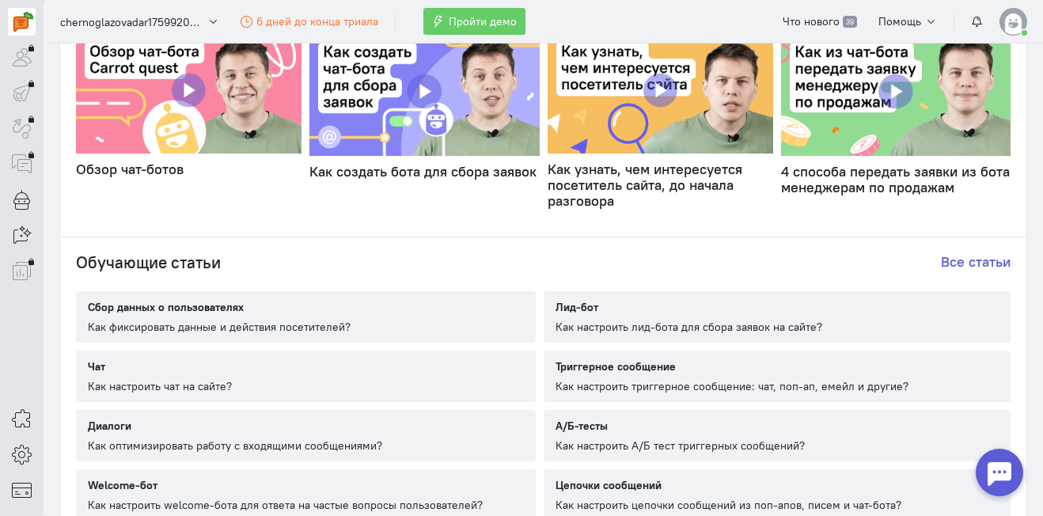
click at [283, 299] on div "Сбор данных о пользователях" at bounding box center [219, 307] width 263 height 16
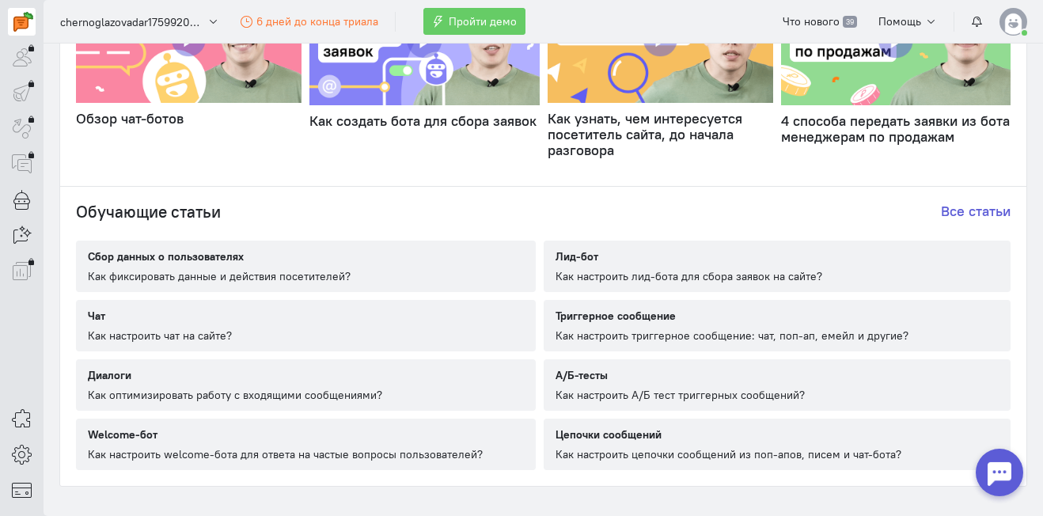
scroll to position [823, 0]
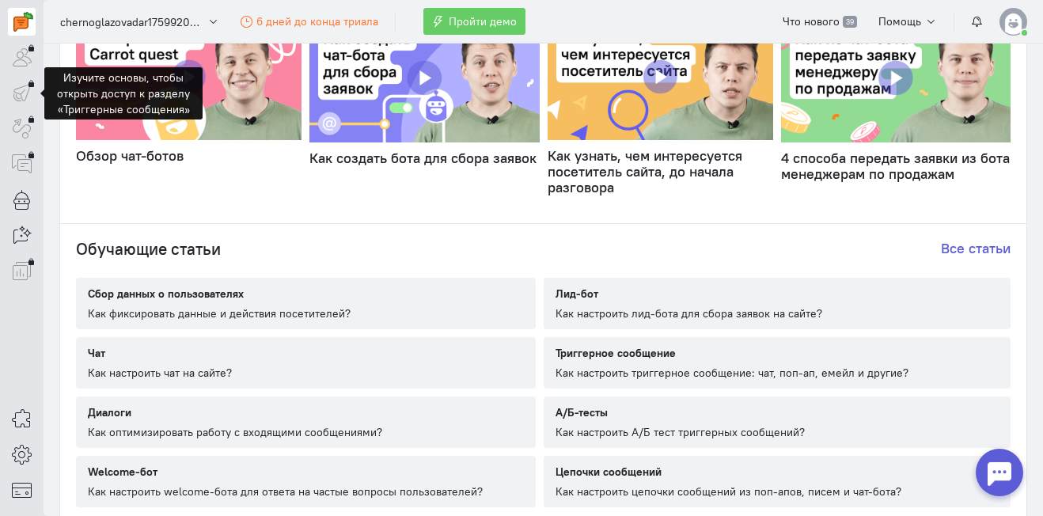
click at [22, 93] on div at bounding box center [22, 93] width 28 height 28
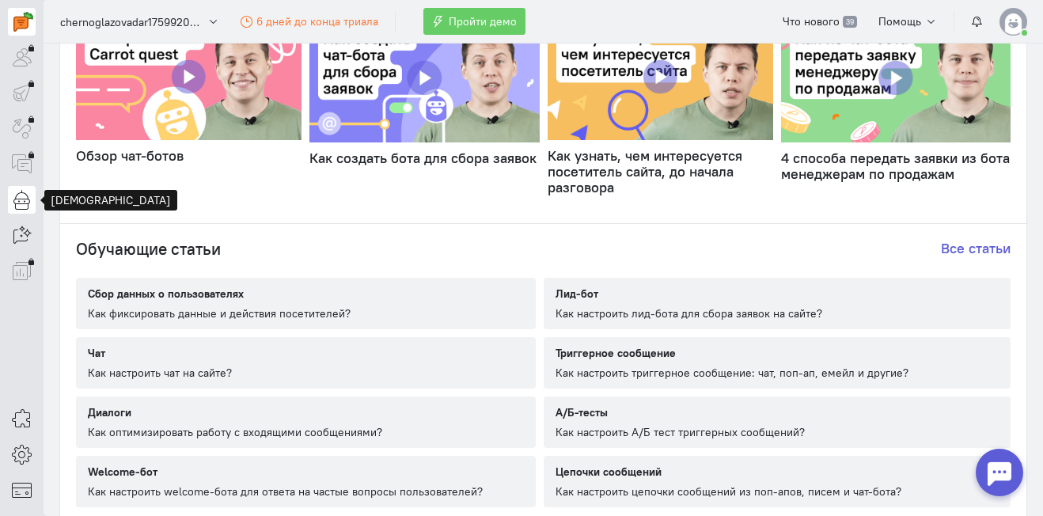
click at [17, 198] on icon at bounding box center [22, 199] width 20 height 19
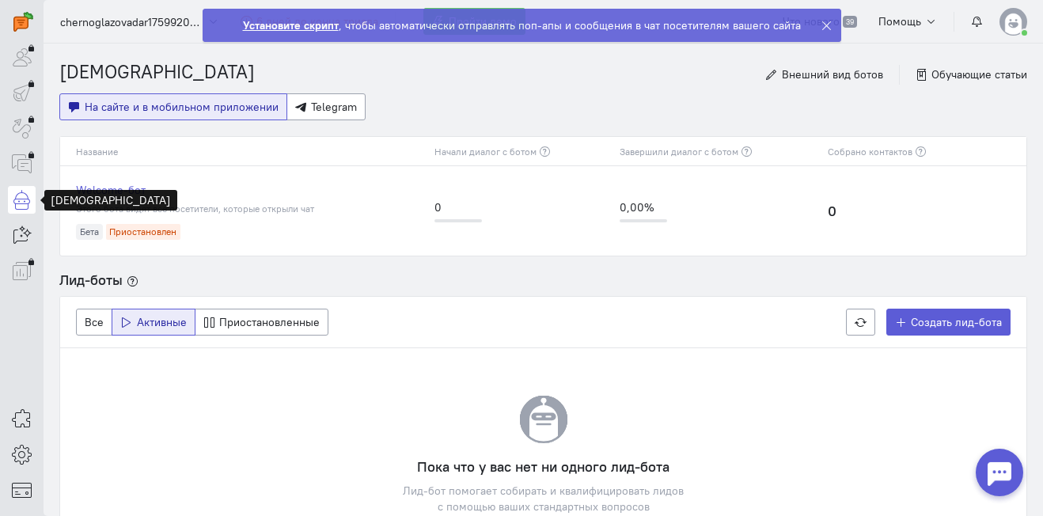
click at [447, 276] on h4 "Лид-боты" at bounding box center [543, 280] width 968 height 16
click at [821, 26] on icon at bounding box center [827, 26] width 12 height 12
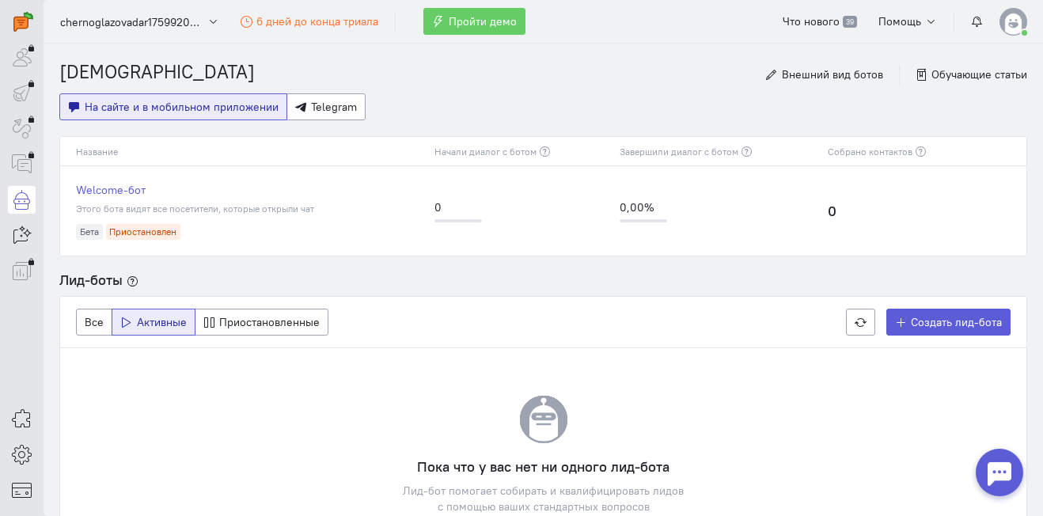
click at [951, 84] on div "Внешний вид ботов Обучающие статьи" at bounding box center [897, 75] width 262 height 20
click at [951, 70] on span "Обучающие статьи" at bounding box center [980, 74] width 96 height 14
click at [1009, 26] on img at bounding box center [1014, 22] width 28 height 28
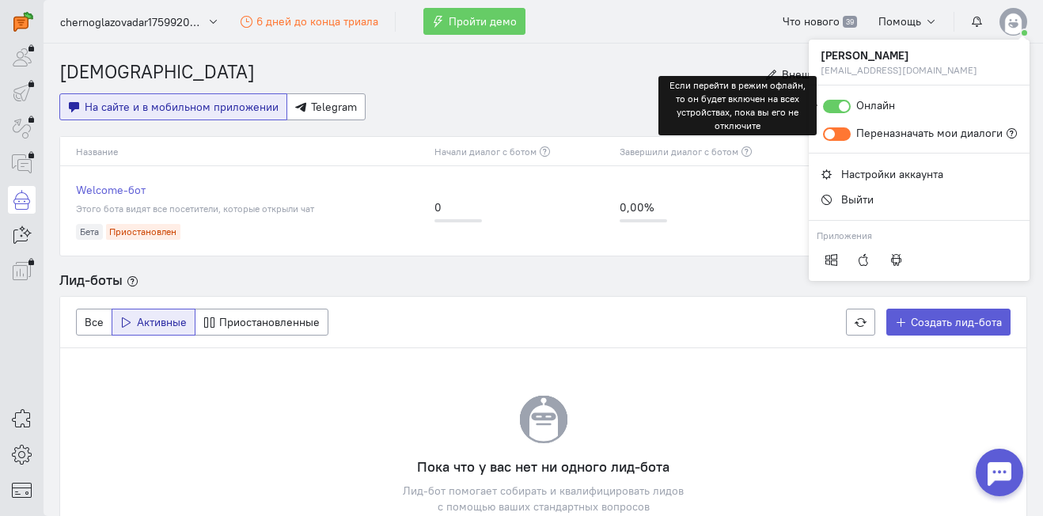
click at [839, 105] on div at bounding box center [837, 106] width 28 height 13
click at [0, 0] on input "Онлайн" at bounding box center [0, 0] width 0 height 0
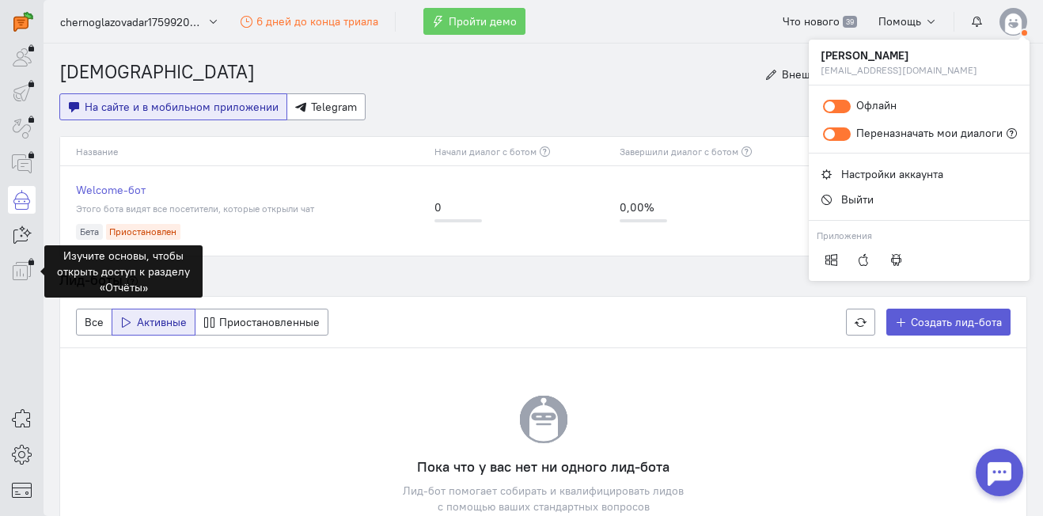
click at [18, 272] on div at bounding box center [22, 271] width 28 height 28
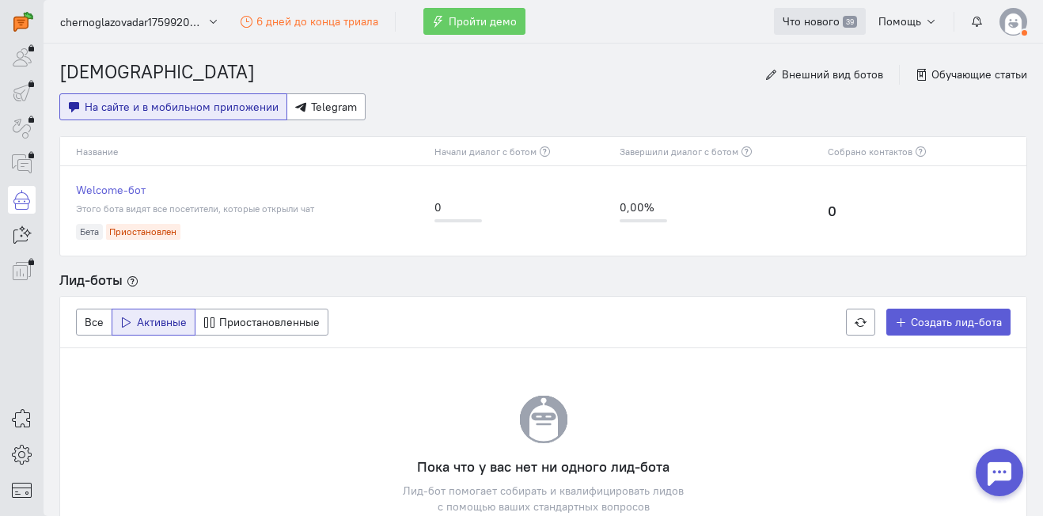
click at [823, 13] on link "Что нового 39" at bounding box center [819, 21] width 91 height 27
click at [173, 29] on span "chernoglazovadar1759920498" at bounding box center [131, 22] width 143 height 16
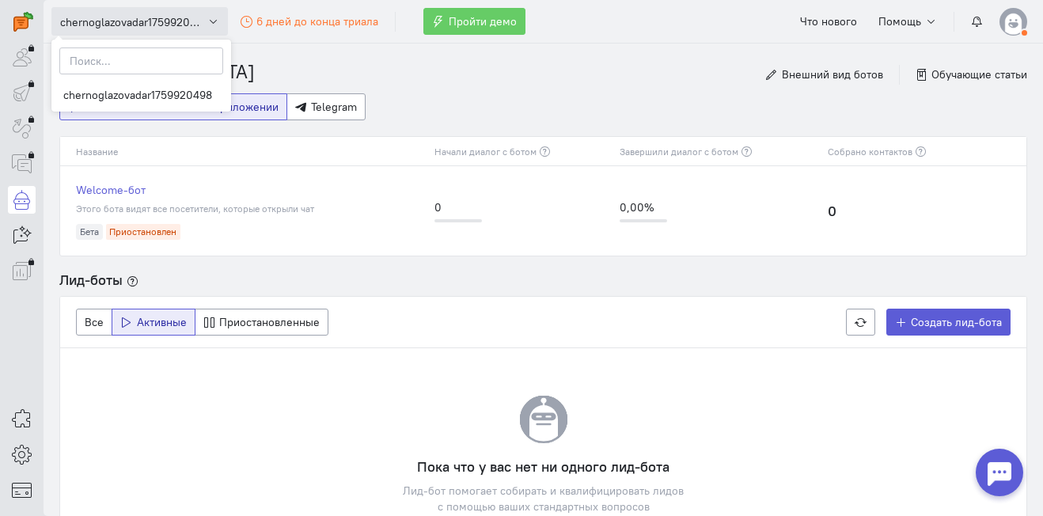
click at [173, 29] on span "chernoglazovadar1759920498" at bounding box center [131, 22] width 143 height 16
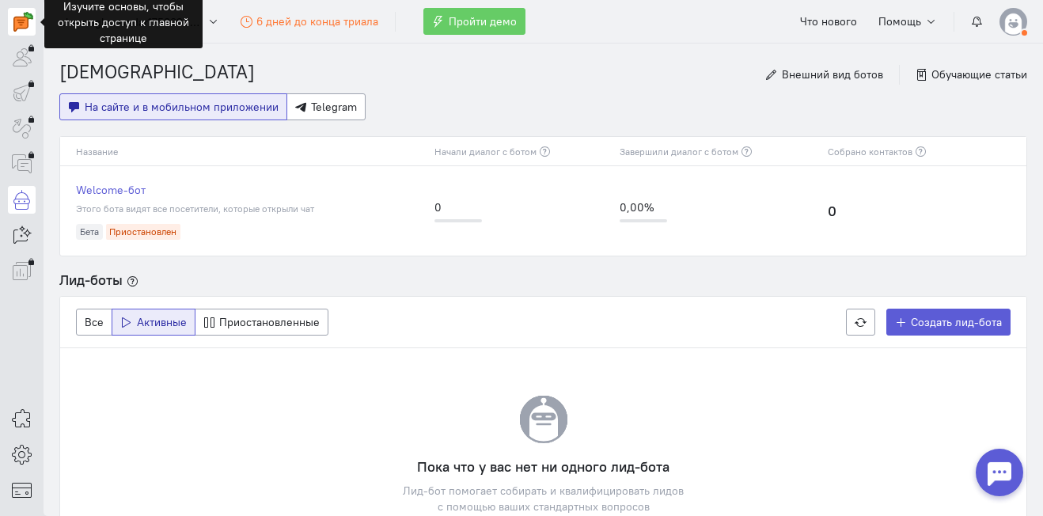
click at [26, 24] on img at bounding box center [23, 22] width 20 height 20
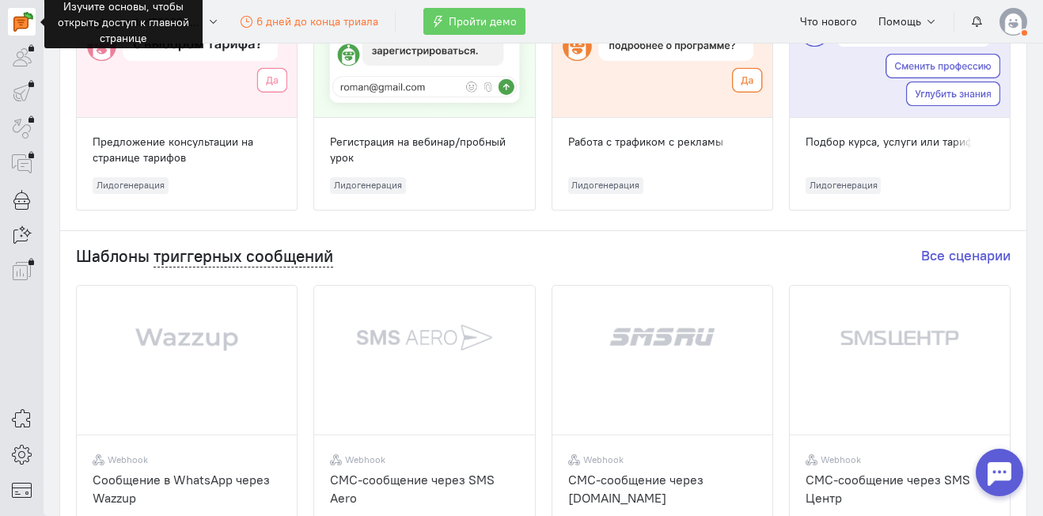
scroll to position [343, 0]
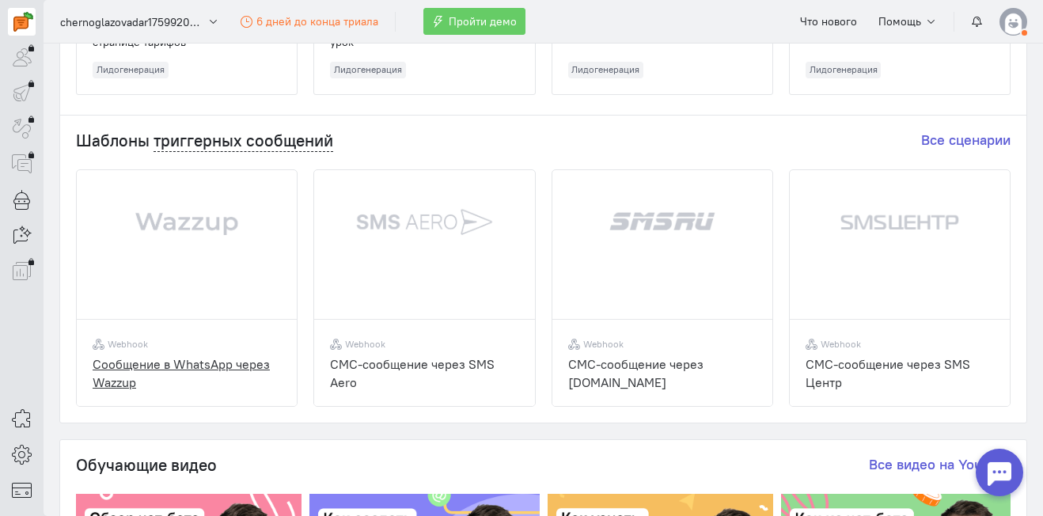
click at [169, 191] on img at bounding box center [187, 243] width 220 height 147
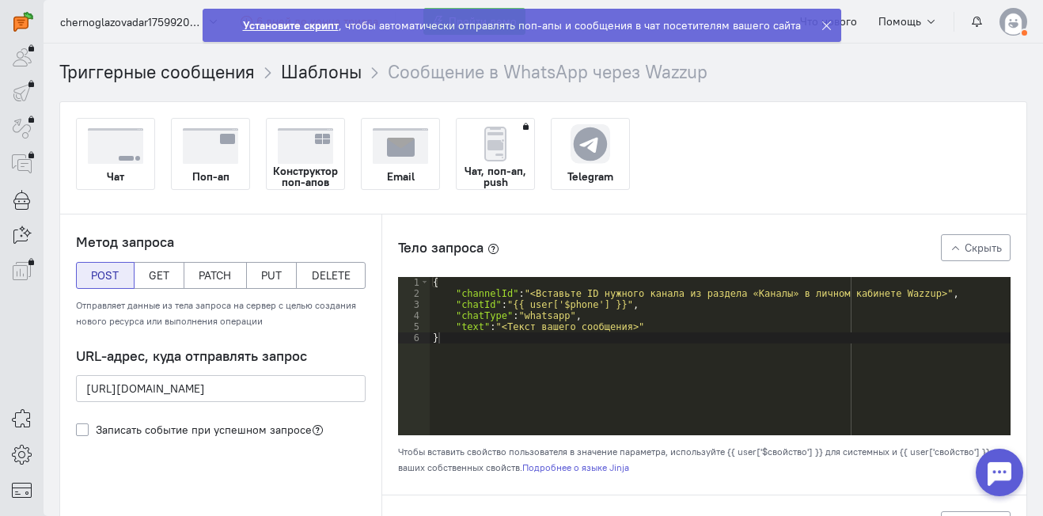
click at [388, 160] on img at bounding box center [400, 146] width 55 height 36
click at [0, 0] on input "Email" at bounding box center [0, 0] width 0 height 0
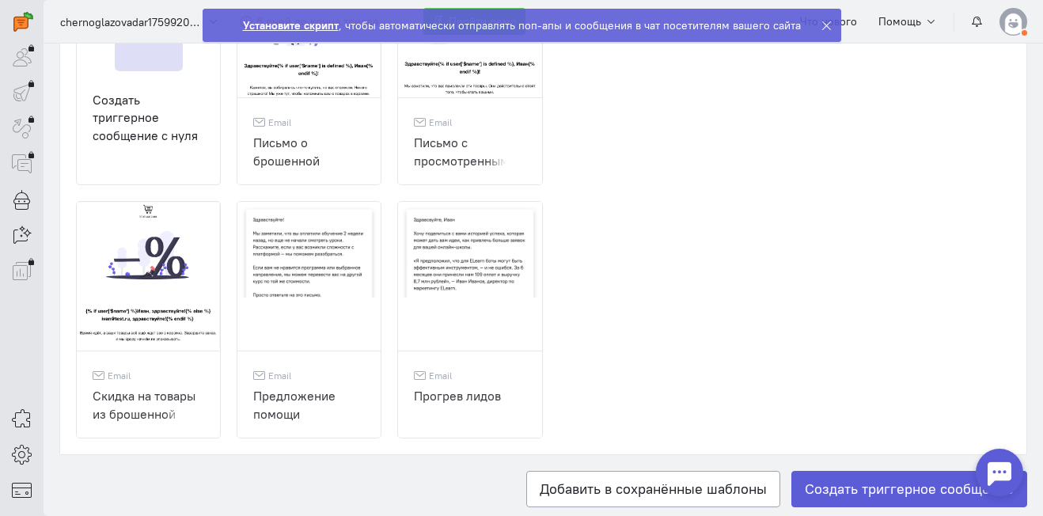
scroll to position [319, 0]
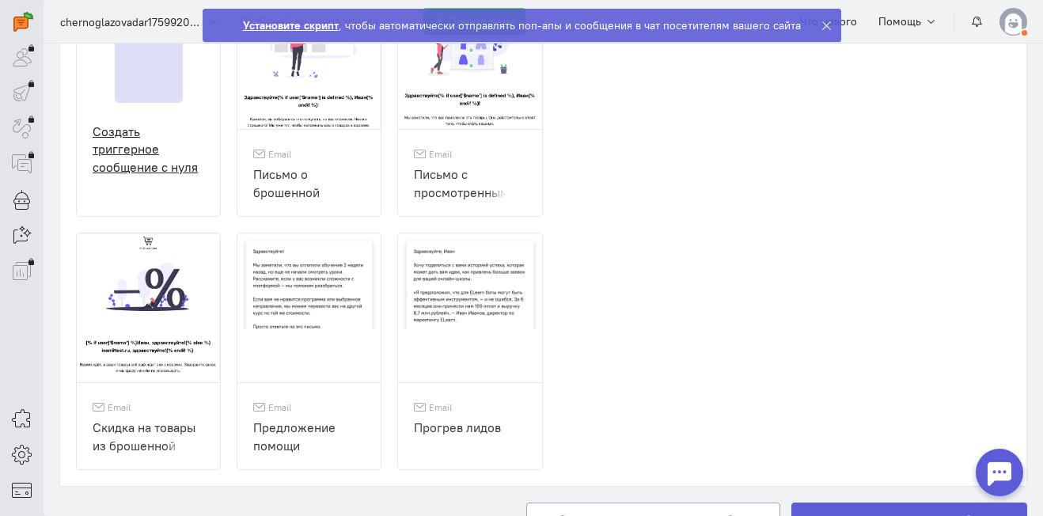
click at [114, 132] on div "Создать триггерное сообщение с нуля" at bounding box center [149, 150] width 112 height 55
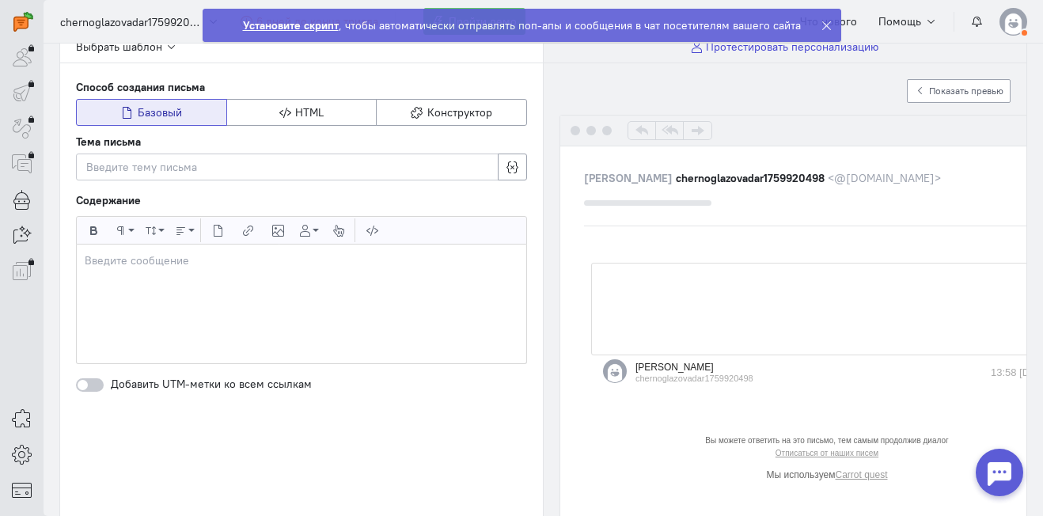
scroll to position [193, 0]
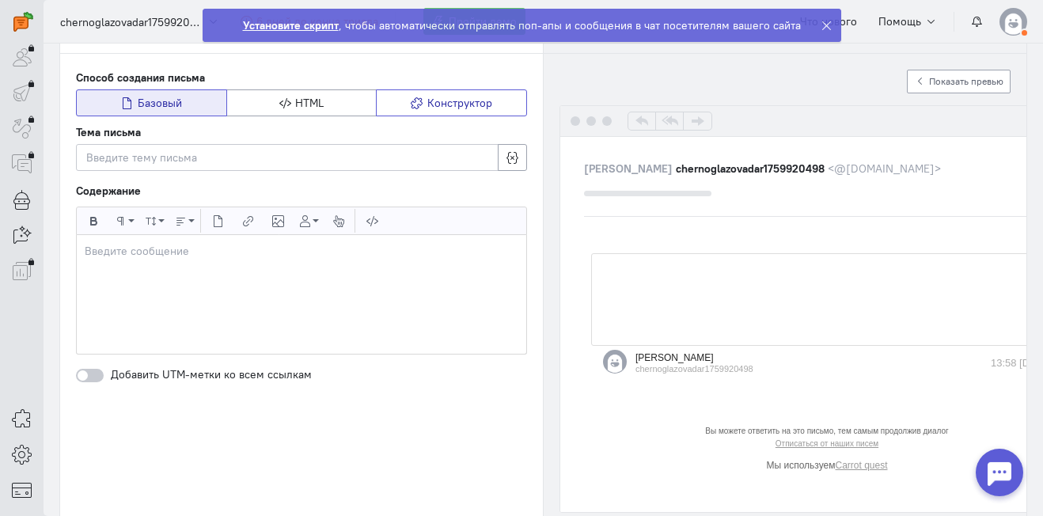
click at [459, 104] on span "Конструктор" at bounding box center [460, 103] width 65 height 14
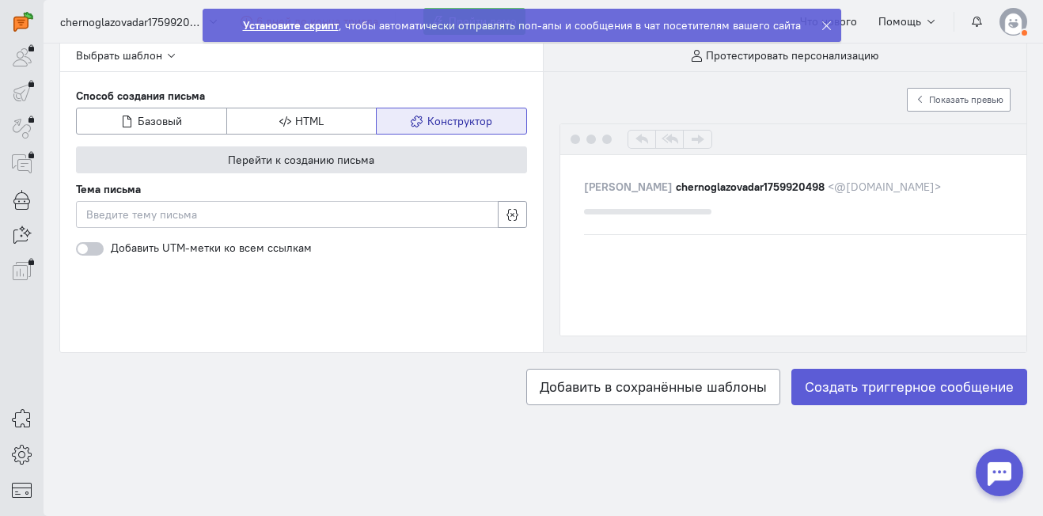
scroll to position [175, 0]
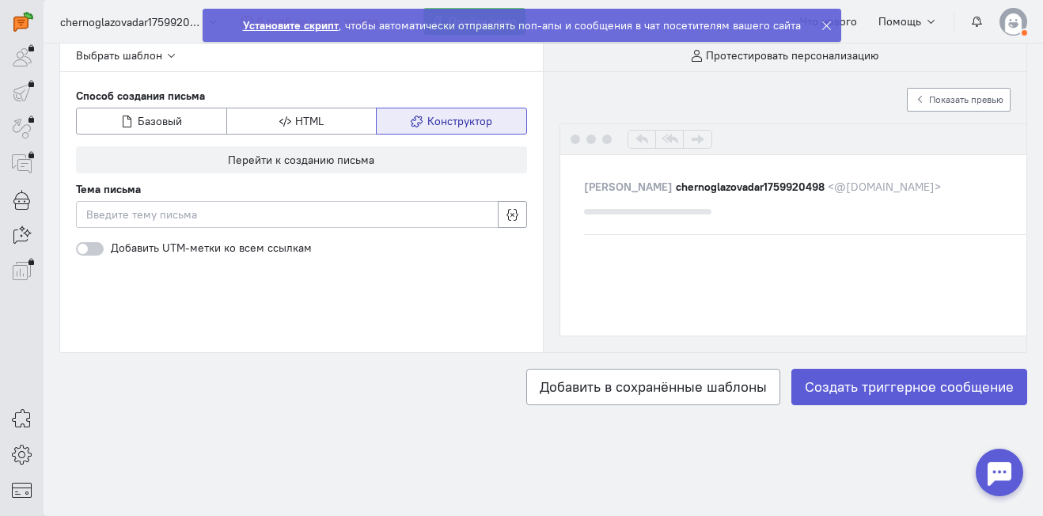
click at [215, 217] on div at bounding box center [287, 215] width 402 height 16
click at [348, 309] on div "Выбрать шаблон Способ создания письма Базовый HTML Конструктор Перейти к создан…" at bounding box center [302, 196] width 484 height 313
click at [97, 249] on div at bounding box center [90, 248] width 28 height 13
click at [0, 0] on input "checkbox" at bounding box center [0, 0] width 0 height 0
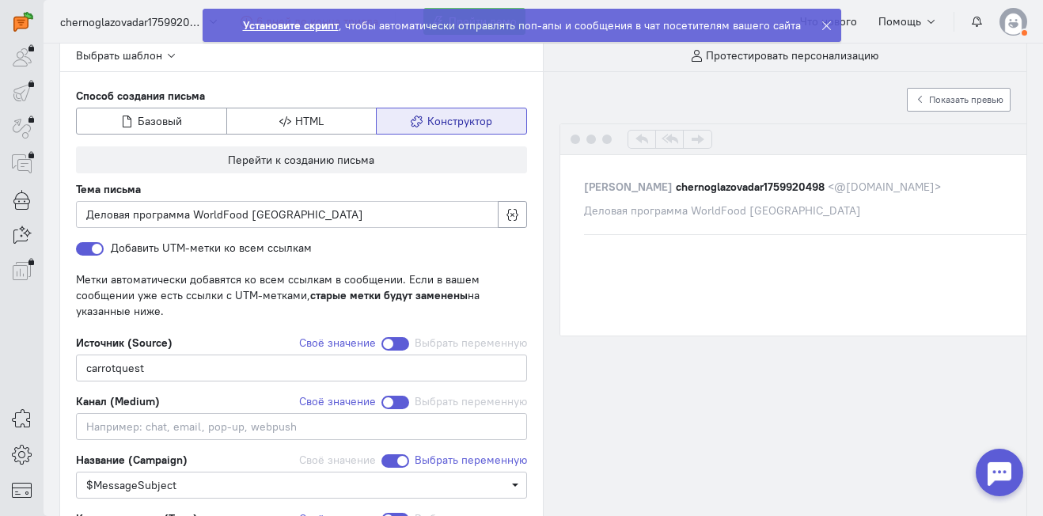
click at [97, 249] on div at bounding box center [90, 248] width 28 height 13
click at [0, 0] on input "checkbox" at bounding box center [0, 0] width 0 height 0
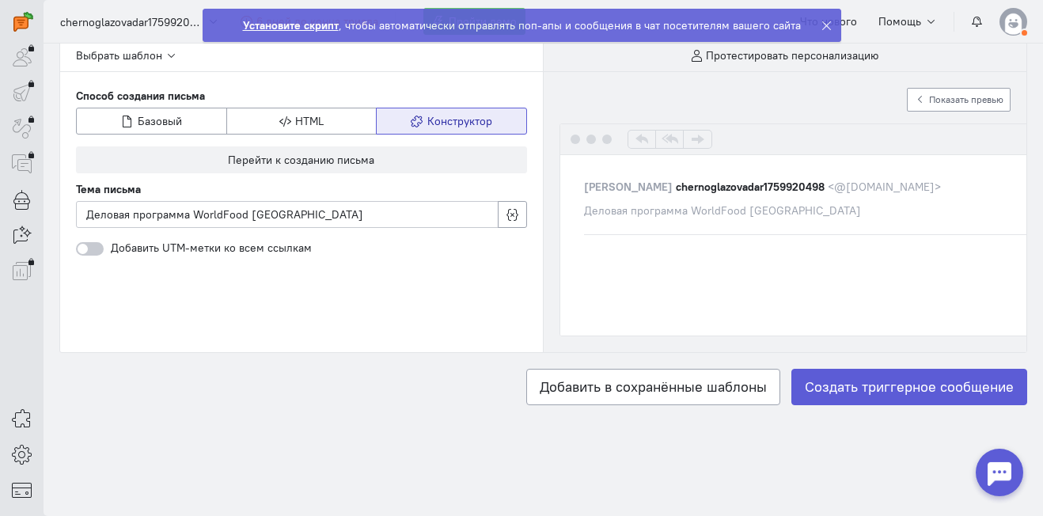
click at [724, 282] on div at bounding box center [820, 278] width 475 height 57
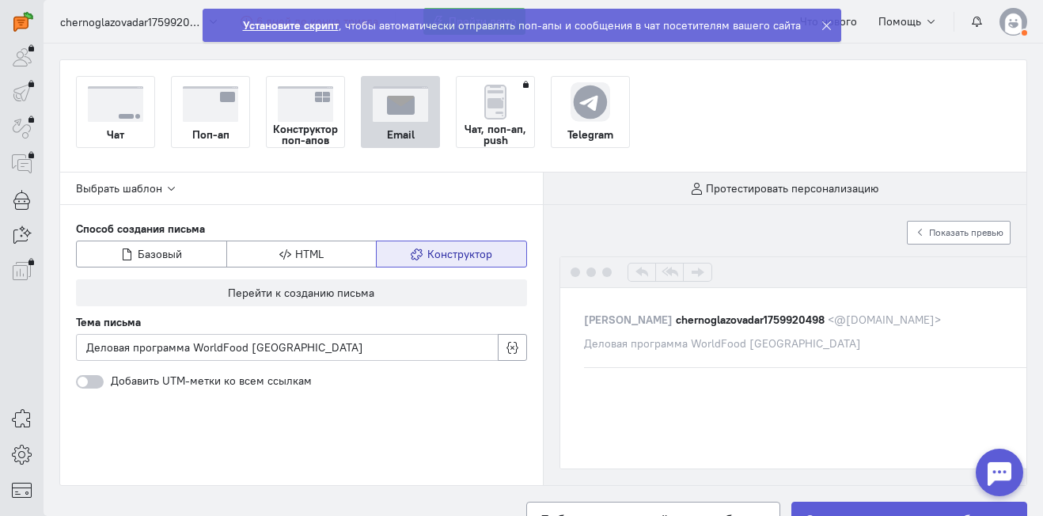
scroll to position [19, 0]
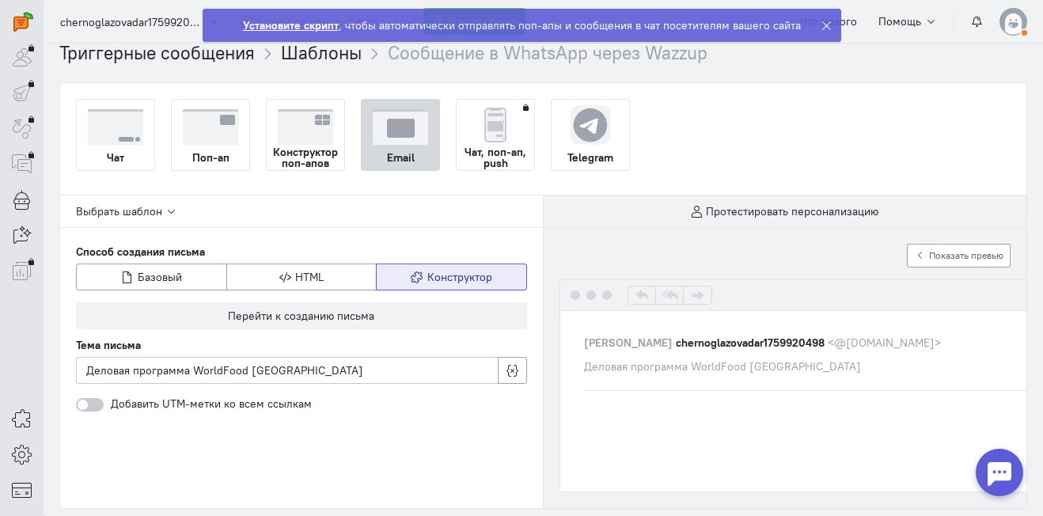
click at [390, 143] on img at bounding box center [400, 127] width 55 height 36
click at [0, 0] on input "Email" at bounding box center [0, 0] width 0 height 0
click at [167, 209] on icon "button" at bounding box center [171, 212] width 12 height 12
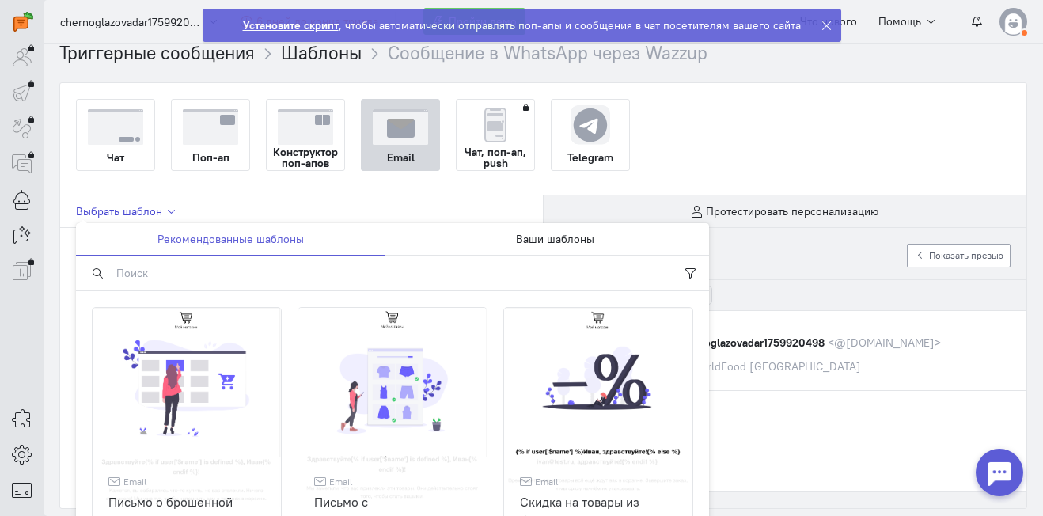
click at [161, 209] on button "Выбрать шаблон" at bounding box center [127, 211] width 103 height 16
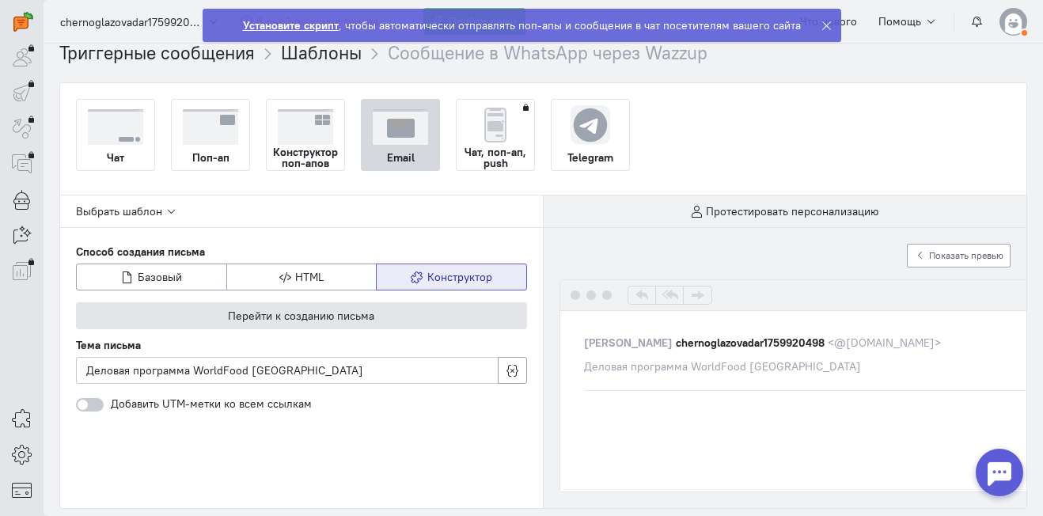
click at [330, 315] on span "Перейти к созданию письма" at bounding box center [301, 316] width 146 height 14
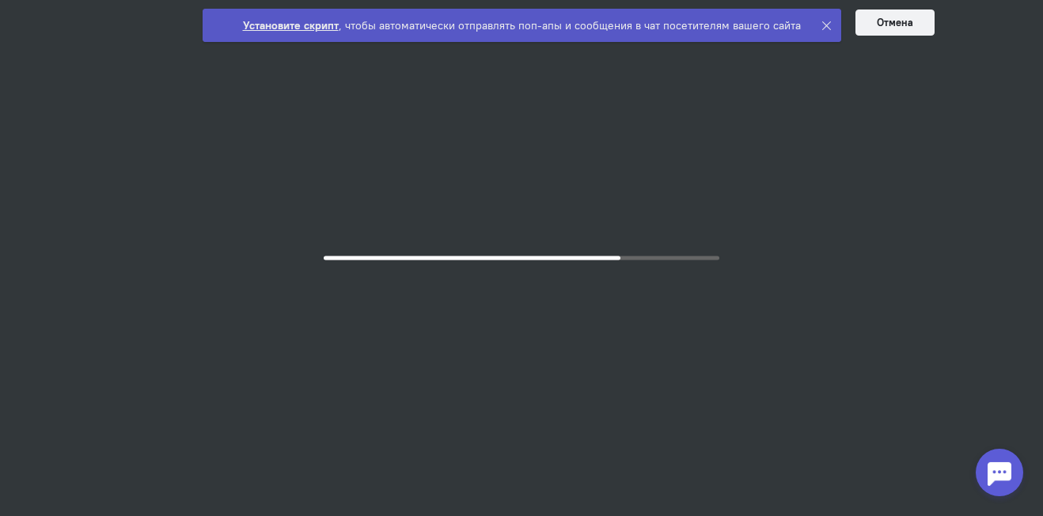
click at [821, 26] on icon at bounding box center [827, 26] width 12 height 12
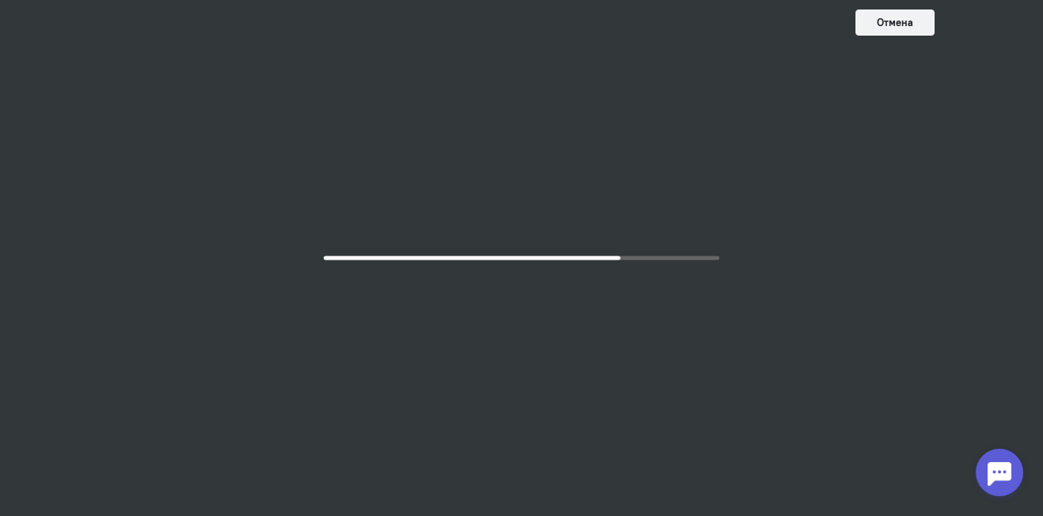
click at [587, 196] on div at bounding box center [521, 258] width 1043 height 516
